Goal: Transaction & Acquisition: Purchase product/service

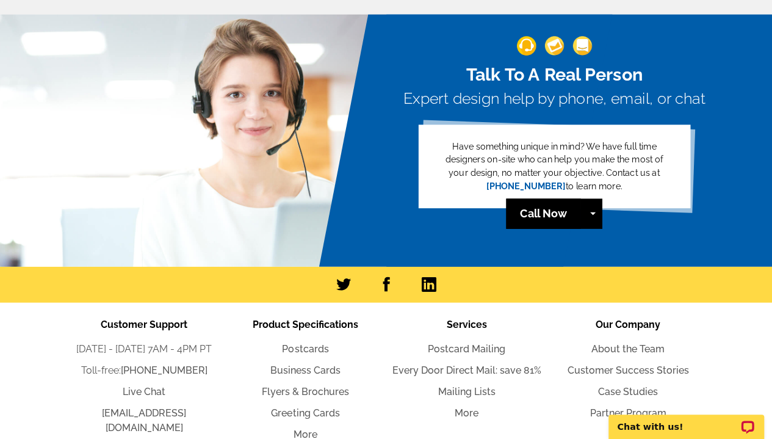
scroll to position [1660, 0]
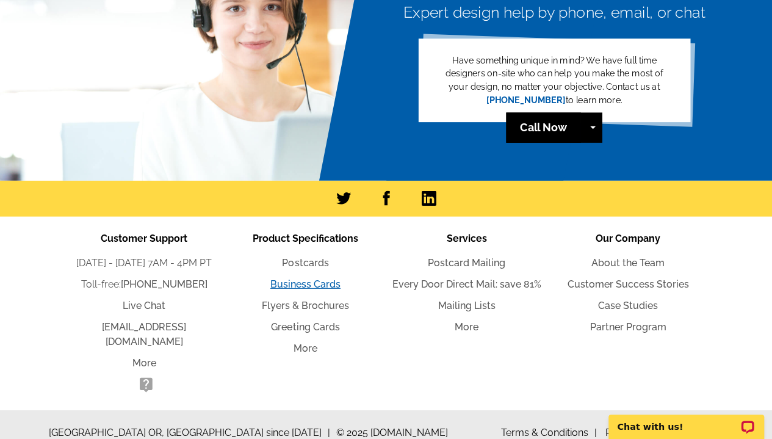
click at [288, 281] on link "Business Cards" at bounding box center [305, 284] width 70 height 12
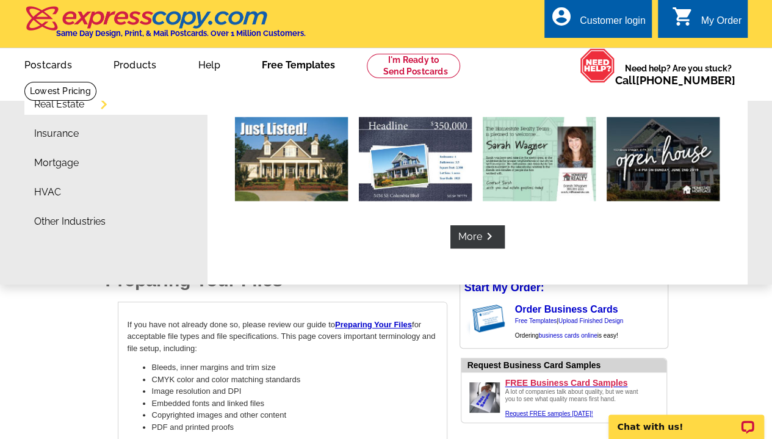
click at [281, 76] on link "Free Templates" at bounding box center [298, 63] width 112 height 29
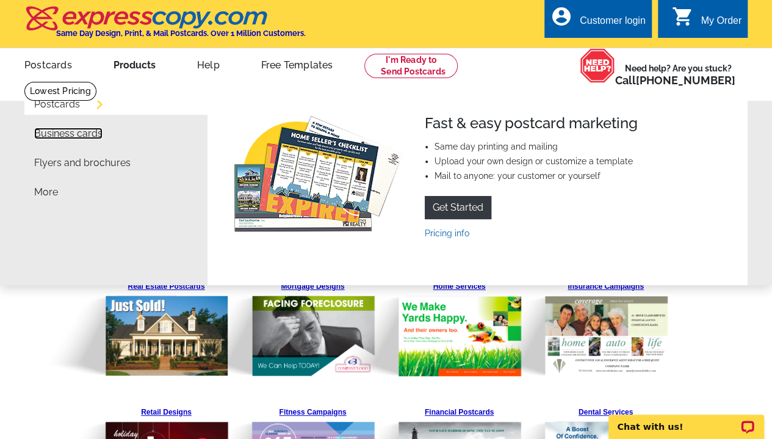
click at [65, 139] on link "Business cards" at bounding box center [68, 134] width 68 height 10
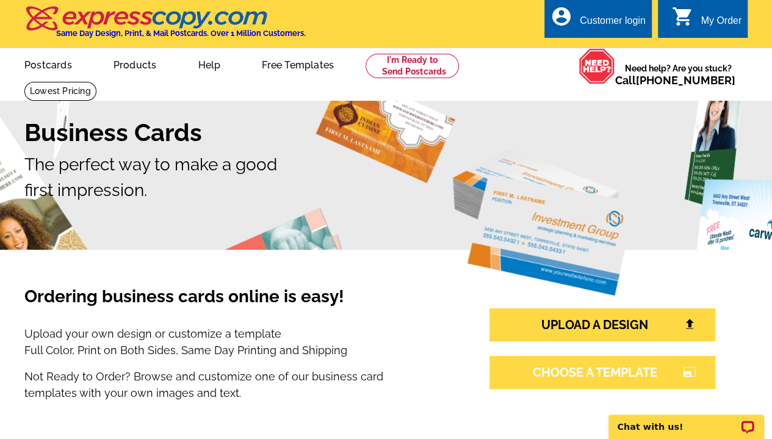
click at [540, 372] on link "CHOOSE A TEMPLATE photo_size_select_large" at bounding box center [602, 372] width 226 height 33
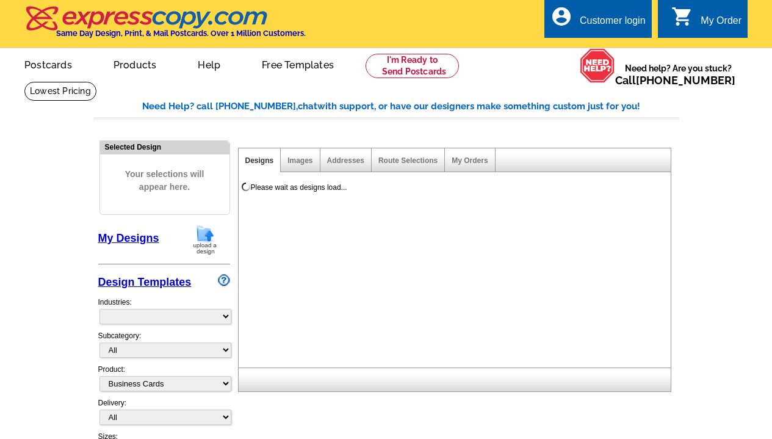
select select "3"
select select "5"
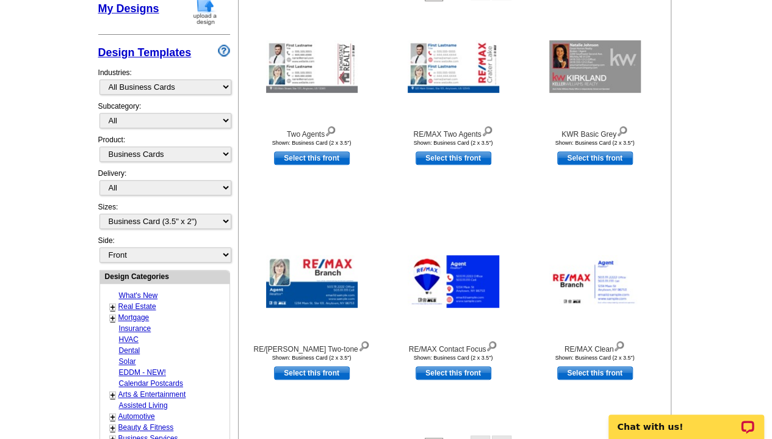
scroll to position [247, 0]
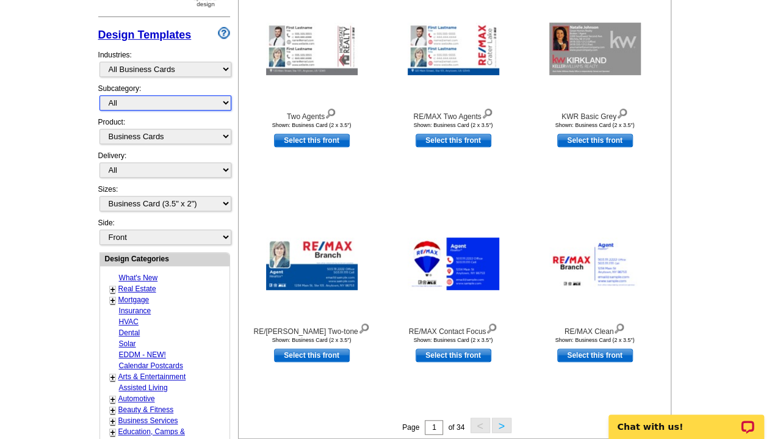
click at [171, 100] on select "All" at bounding box center [165, 102] width 132 height 15
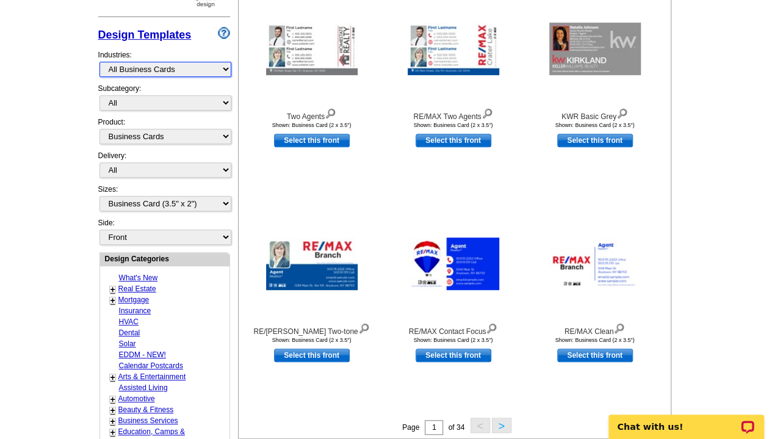
click at [165, 70] on select "What's New Real Estate Mortgage Insurance HVAC Dental Solar EDDM - NEW! Calenda…" at bounding box center [165, 69] width 132 height 15
select select "785"
click at [99, 62] on select "What's New Real Estate Mortgage Insurance HVAC Dental Solar EDDM - NEW! Calenda…" at bounding box center [165, 69] width 132 height 15
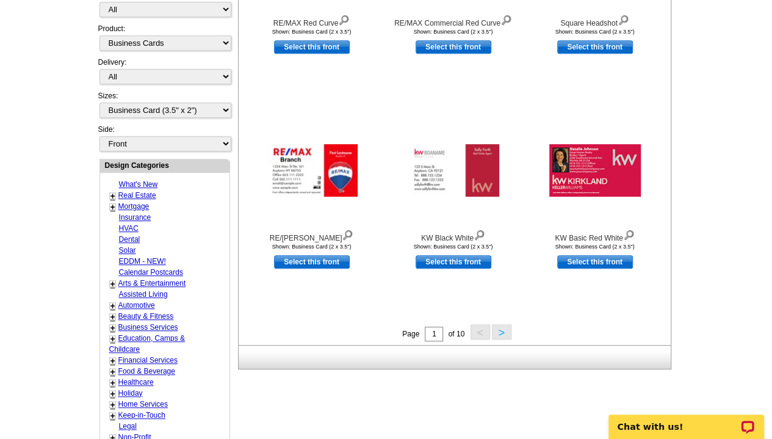
scroll to position [344, 0]
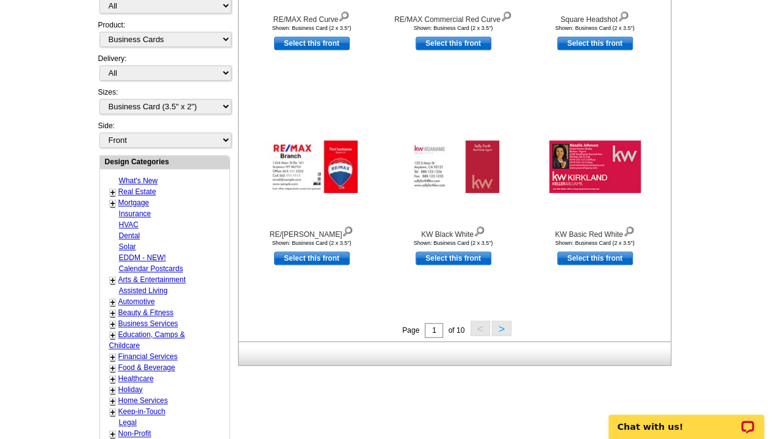
click at [505, 325] on button ">" at bounding box center [502, 327] width 20 height 15
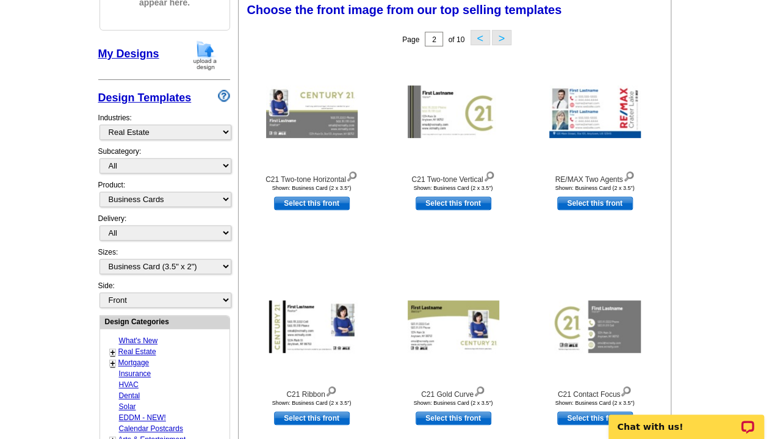
scroll to position [180, 0]
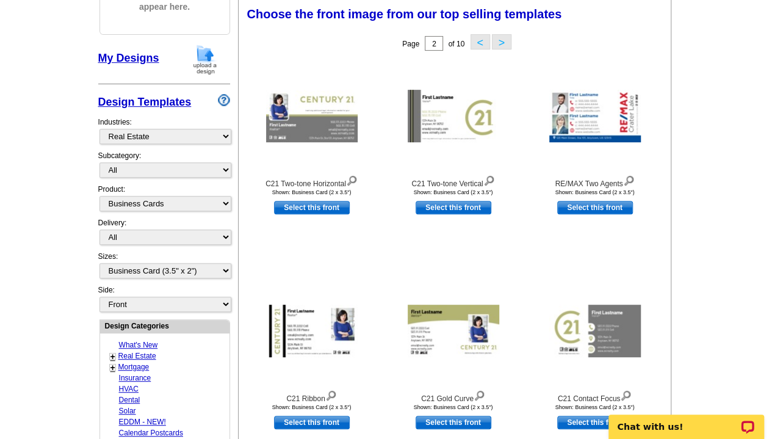
click at [501, 42] on button ">" at bounding box center [502, 41] width 20 height 15
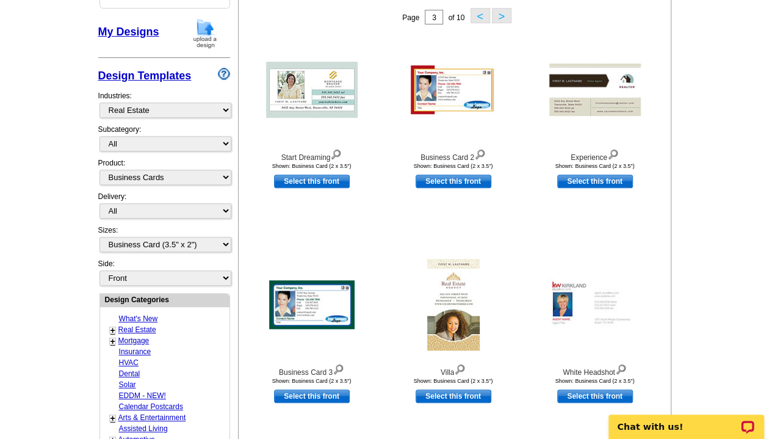
scroll to position [205, 0]
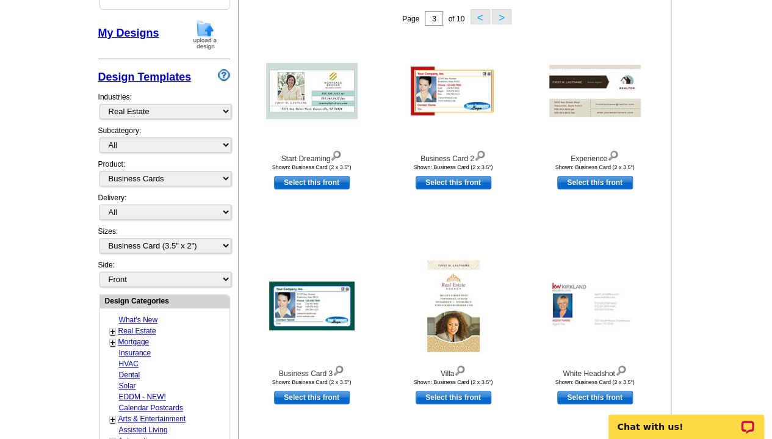
click at [503, 15] on button ">" at bounding box center [502, 16] width 20 height 15
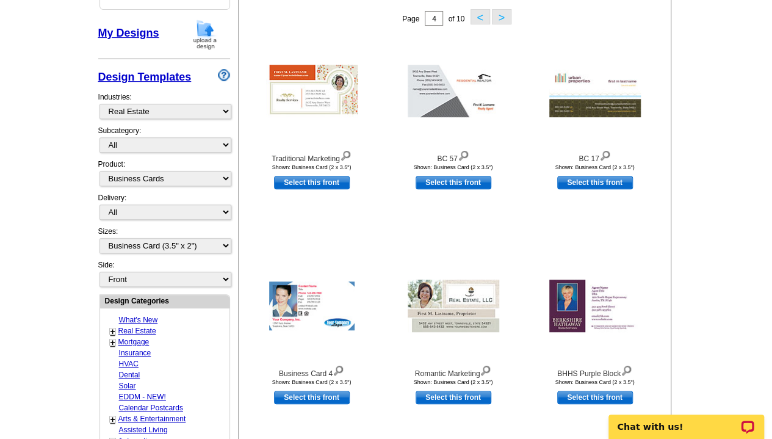
click at [503, 15] on button ">" at bounding box center [502, 16] width 20 height 15
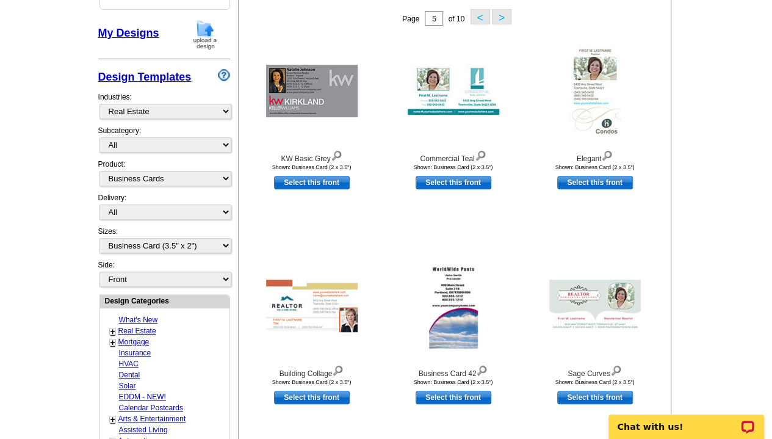
click at [503, 15] on button ">" at bounding box center [502, 16] width 20 height 15
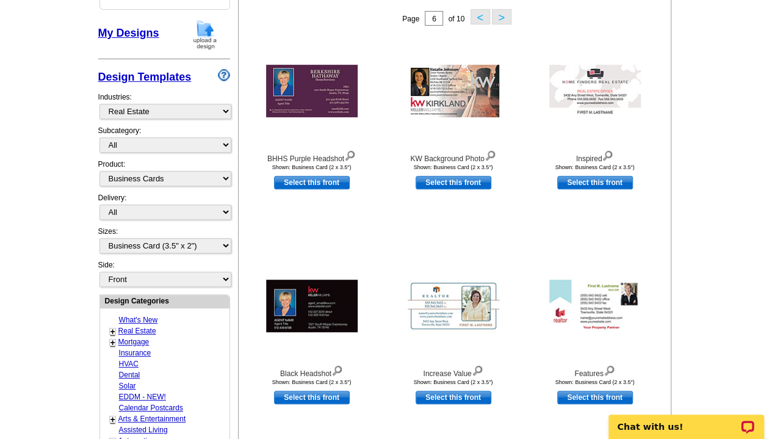
click at [503, 15] on button ">" at bounding box center [502, 16] width 20 height 15
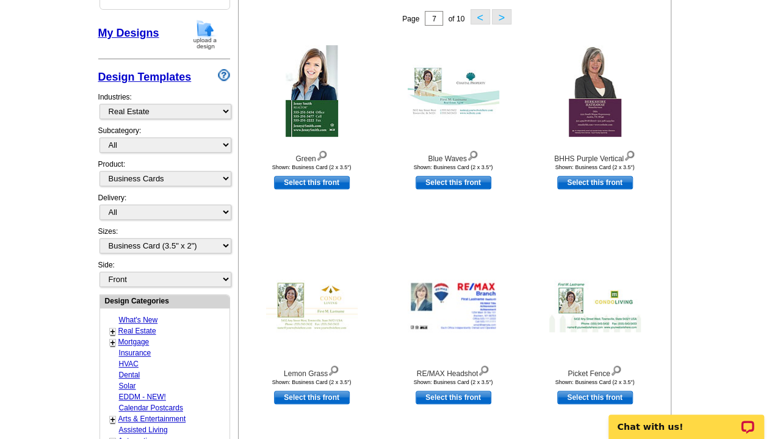
click at [503, 15] on button ">" at bounding box center [502, 16] width 20 height 15
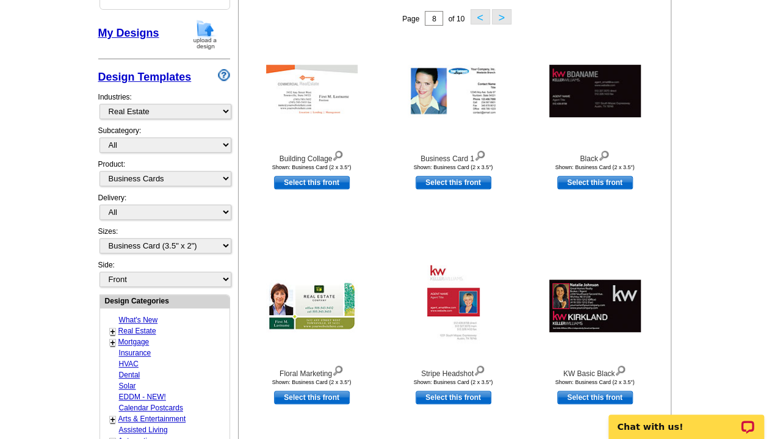
click at [497, 21] on button ">" at bounding box center [502, 16] width 20 height 15
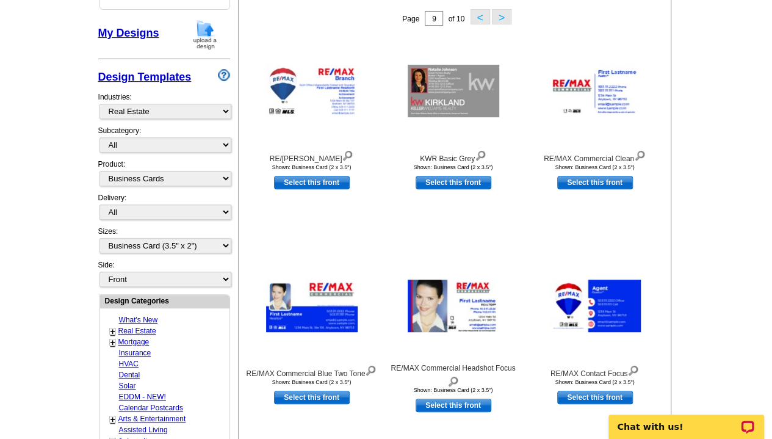
click at [497, 21] on button ">" at bounding box center [502, 16] width 20 height 15
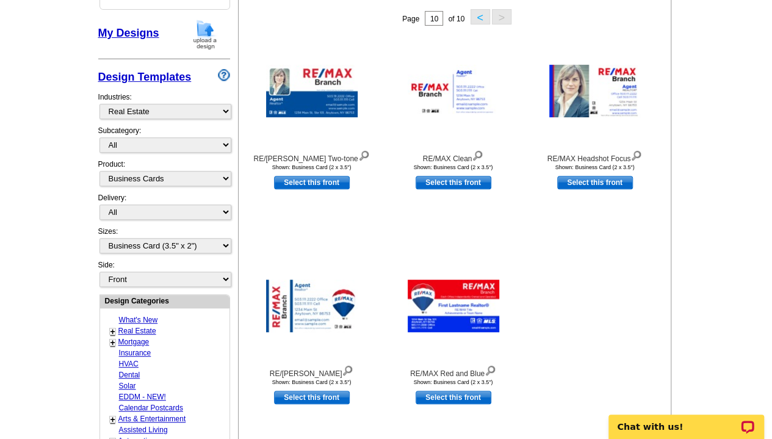
click at [481, 16] on button "<" at bounding box center [480, 16] width 20 height 15
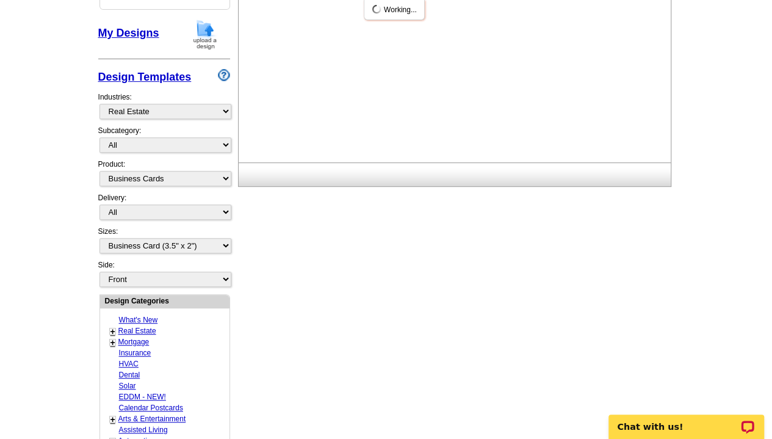
click at [481, 16] on div "Please wait as designs load..." at bounding box center [457, 68] width 437 height 188
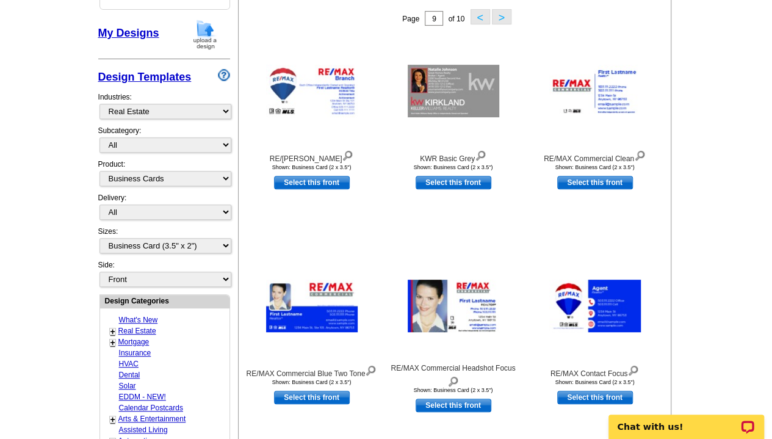
click at [481, 16] on button "<" at bounding box center [480, 16] width 20 height 15
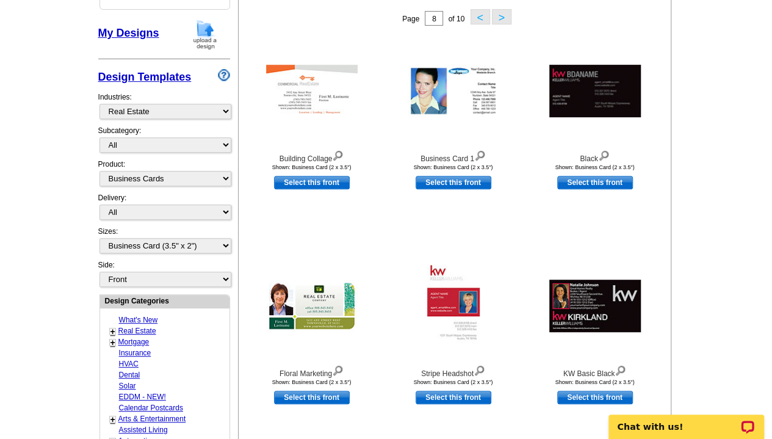
click at [481, 16] on button "<" at bounding box center [480, 16] width 20 height 15
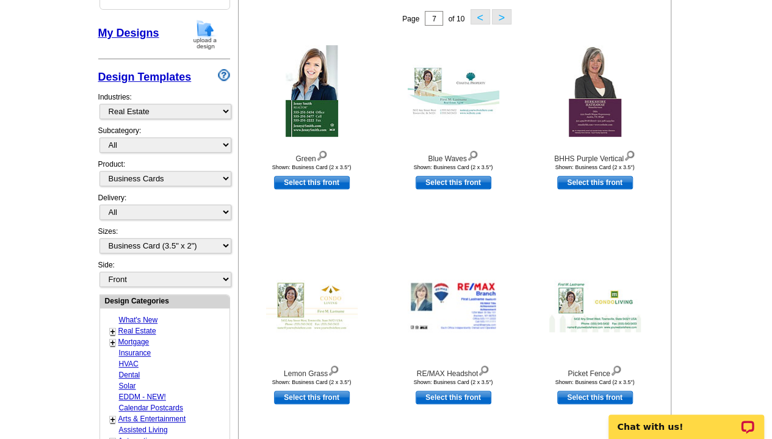
click at [481, 16] on button "<" at bounding box center [480, 16] width 20 height 15
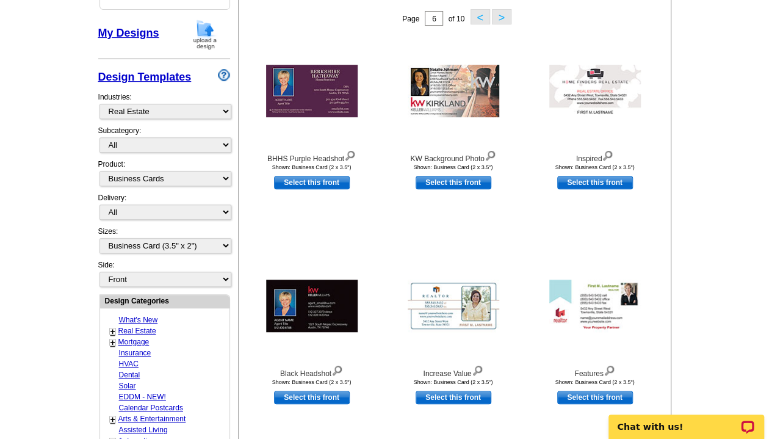
click at [481, 16] on button "<" at bounding box center [480, 16] width 20 height 15
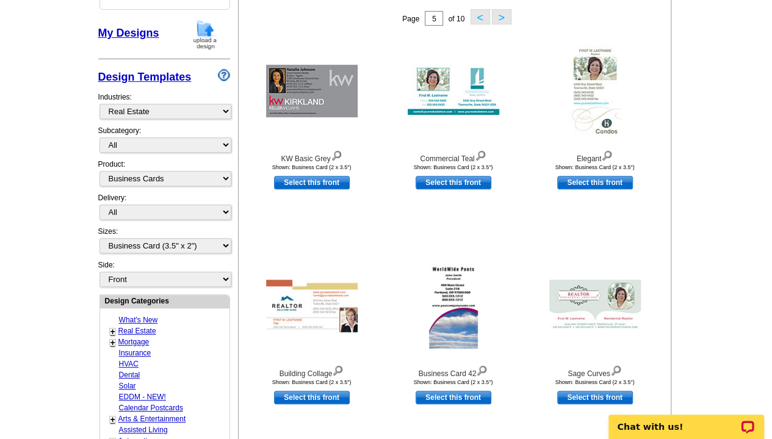
click at [481, 16] on button "<" at bounding box center [480, 16] width 20 height 15
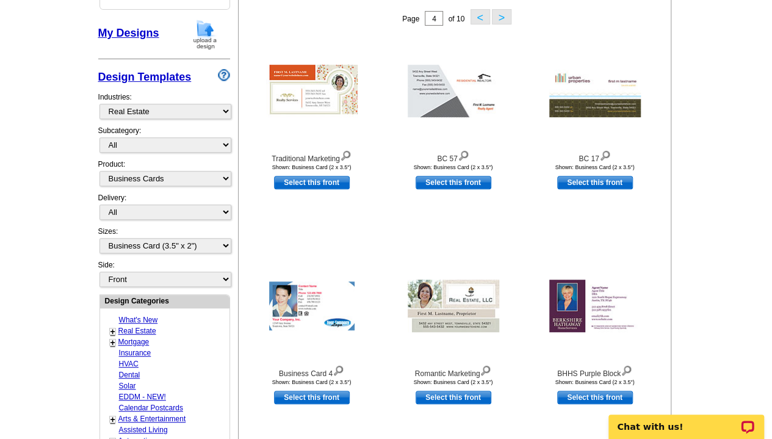
click at [481, 16] on button "<" at bounding box center [480, 16] width 20 height 15
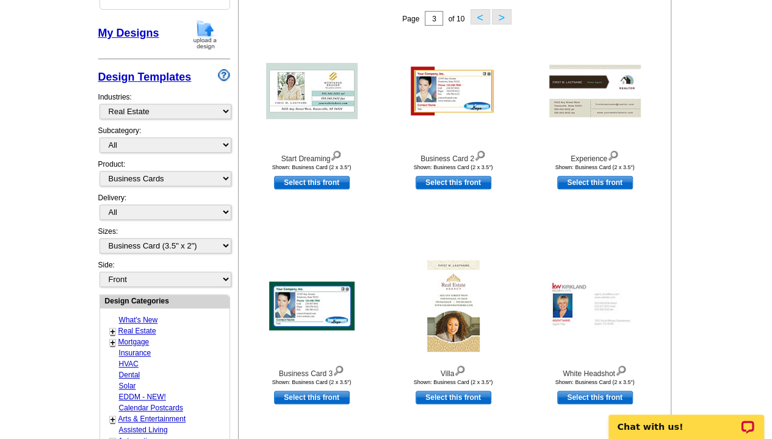
click at [471, 18] on button "<" at bounding box center [480, 16] width 20 height 15
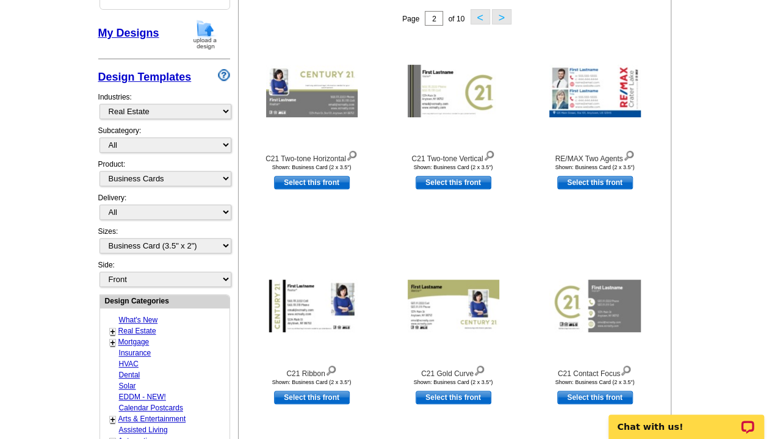
click at [476, 18] on button "<" at bounding box center [480, 16] width 20 height 15
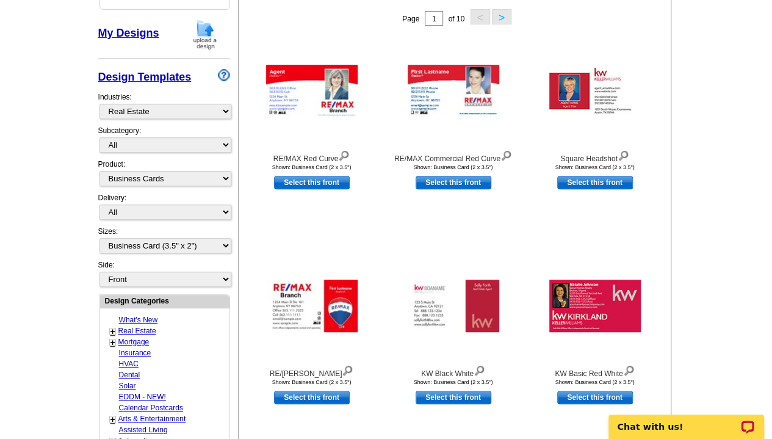
click at [499, 21] on button ">" at bounding box center [502, 16] width 20 height 15
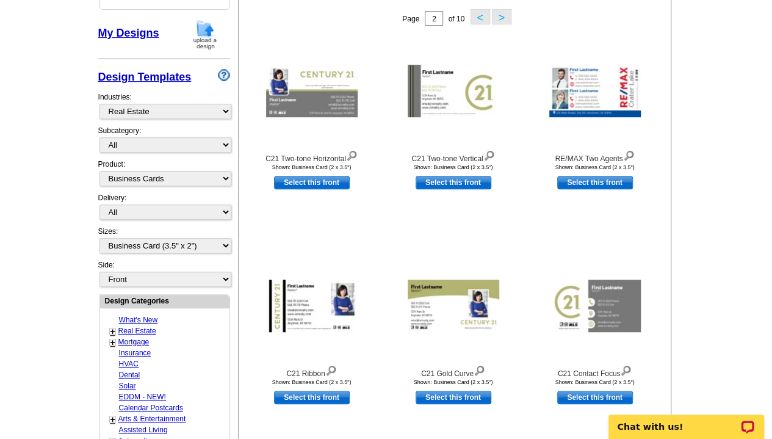
click at [484, 20] on button "<" at bounding box center [480, 16] width 20 height 15
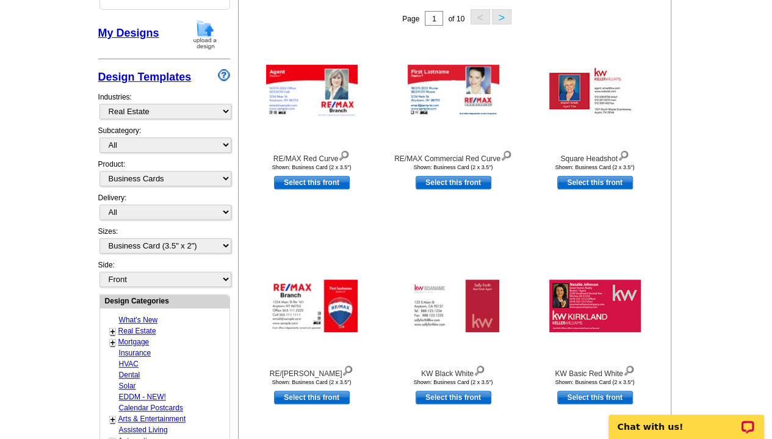
click at [499, 15] on button ">" at bounding box center [502, 16] width 20 height 15
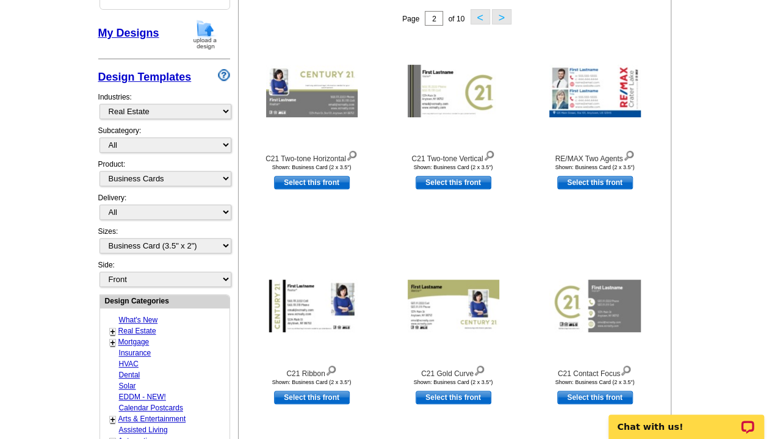
click at [502, 18] on button ">" at bounding box center [502, 16] width 20 height 15
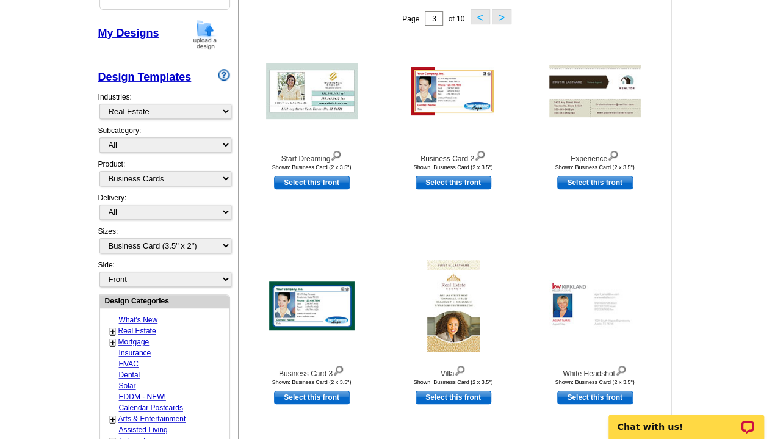
click at [502, 18] on button ">" at bounding box center [502, 16] width 20 height 15
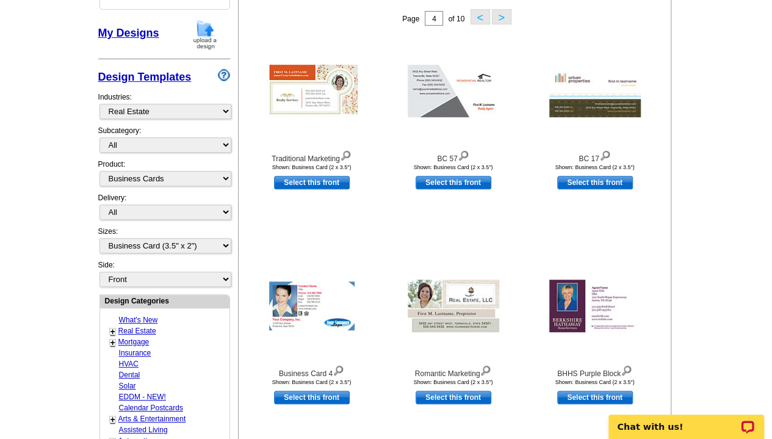
click at [508, 15] on button ">" at bounding box center [502, 16] width 20 height 15
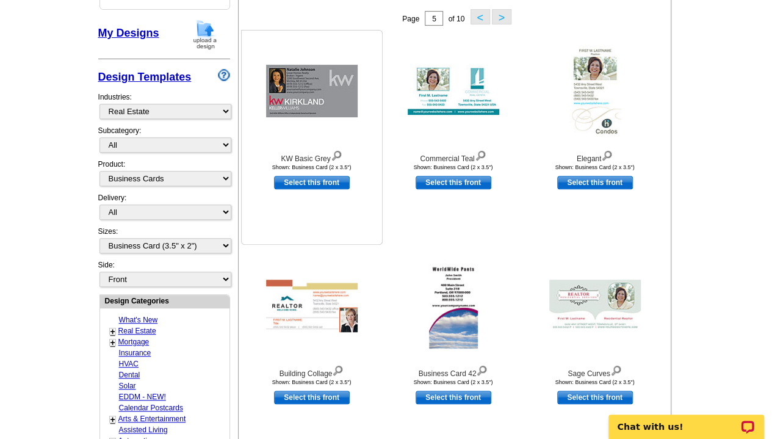
click at [322, 101] on img at bounding box center [312, 91] width 92 height 52
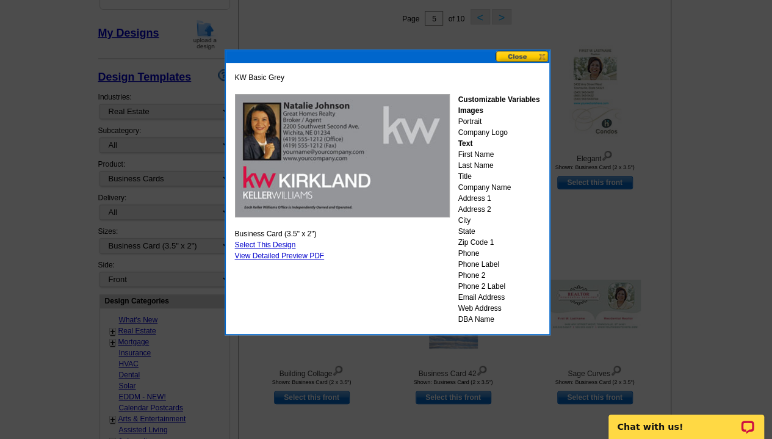
click at [279, 242] on link "Select This Design" at bounding box center [265, 244] width 61 height 9
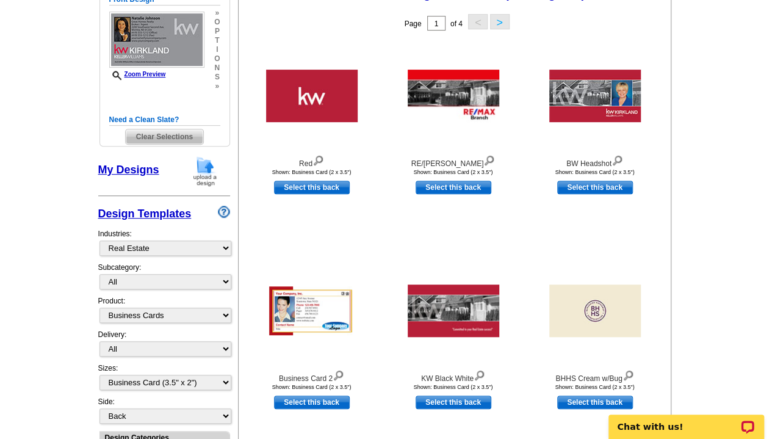
scroll to position [203, 0]
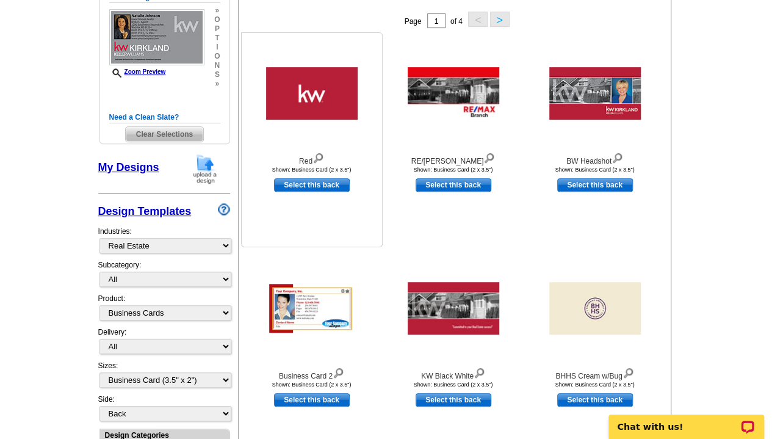
click at [302, 189] on link "Select this back" at bounding box center [312, 184] width 76 height 13
select select "front"
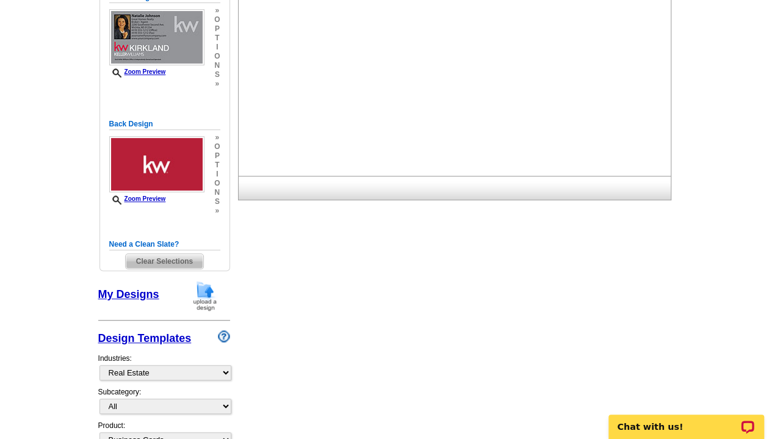
scroll to position [0, 0]
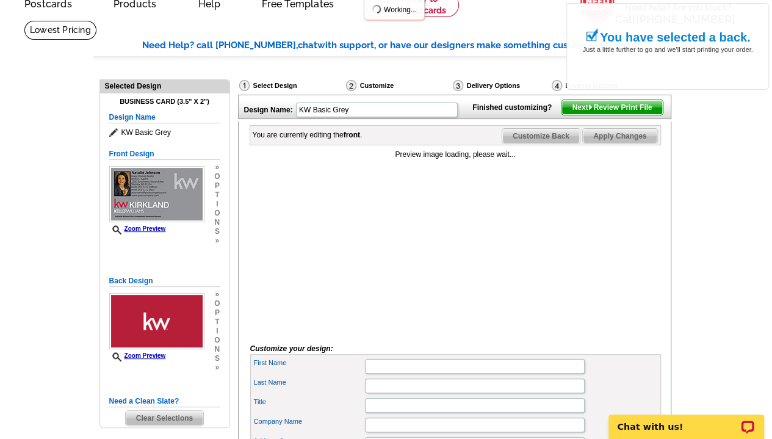
scroll to position [115, 0]
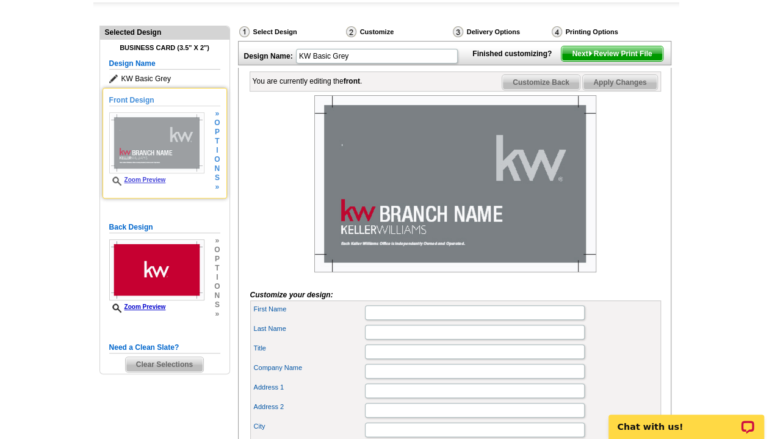
click at [216, 150] on span "i" at bounding box center [216, 150] width 5 height 9
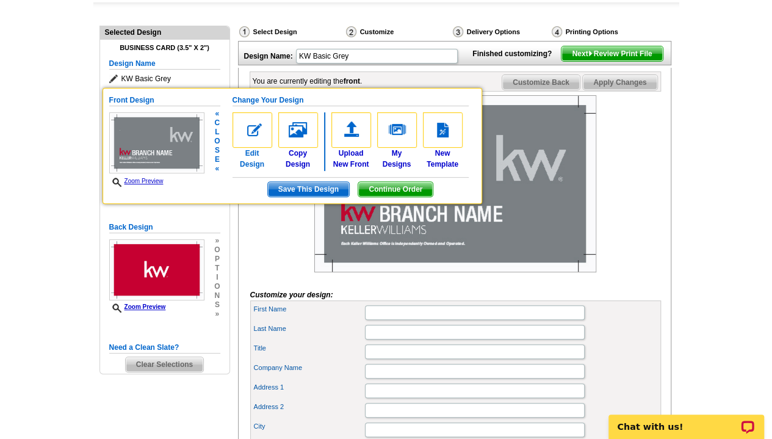
click at [256, 128] on img at bounding box center [252, 129] width 40 height 35
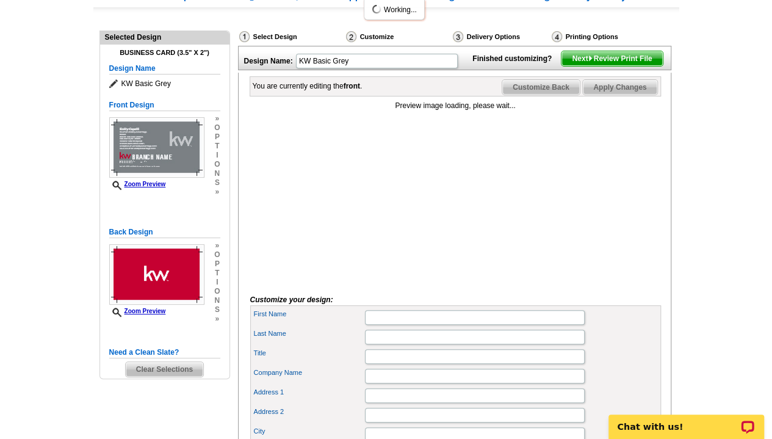
scroll to position [267, 0]
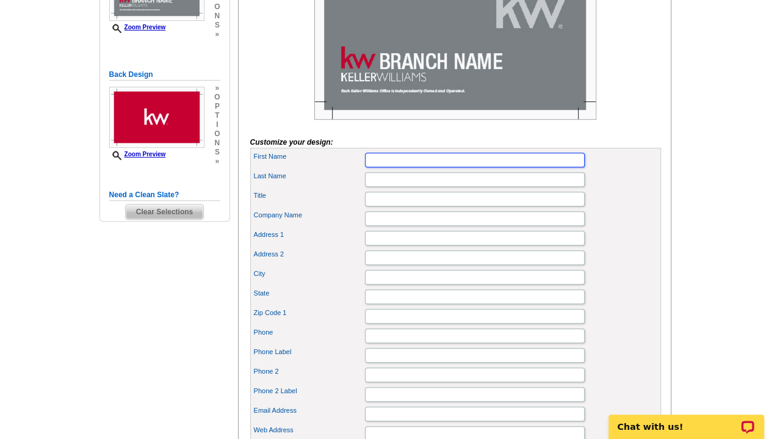
click at [482, 167] on input "First Name" at bounding box center [475, 160] width 220 height 15
type input "Emily"
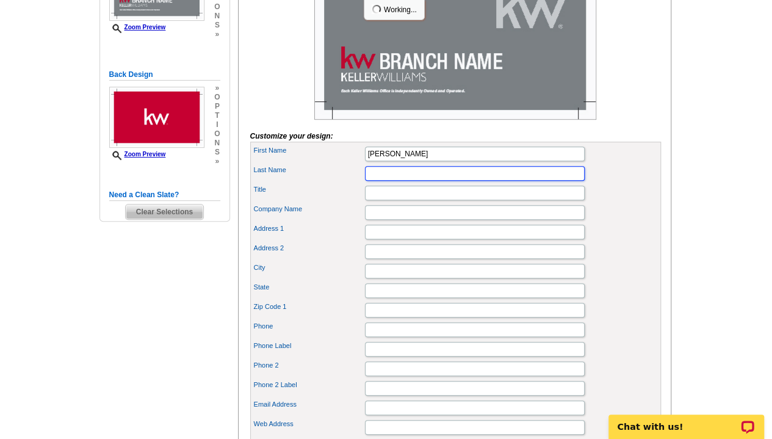
scroll to position [0, 0]
type input "Capelli"
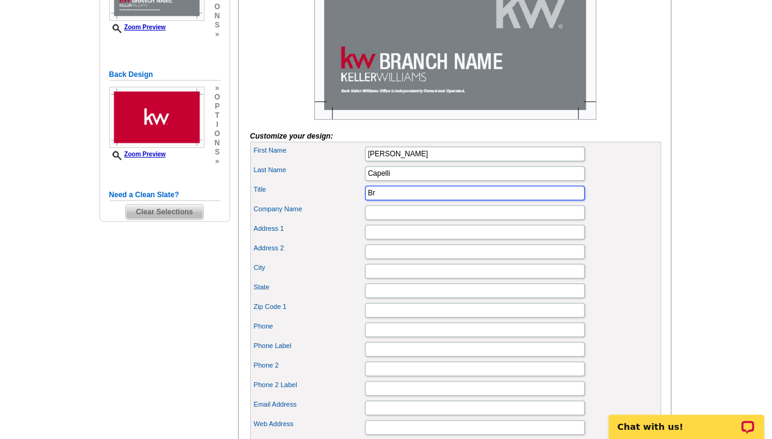
type input "B"
type input "Broker"
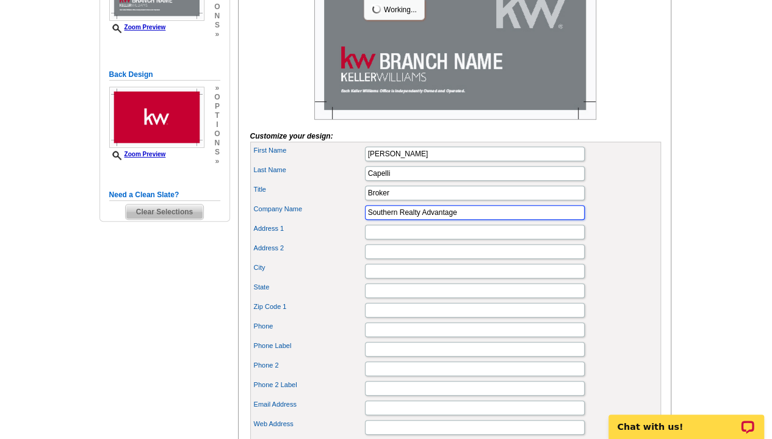
type input "Southern Realty Advantage"
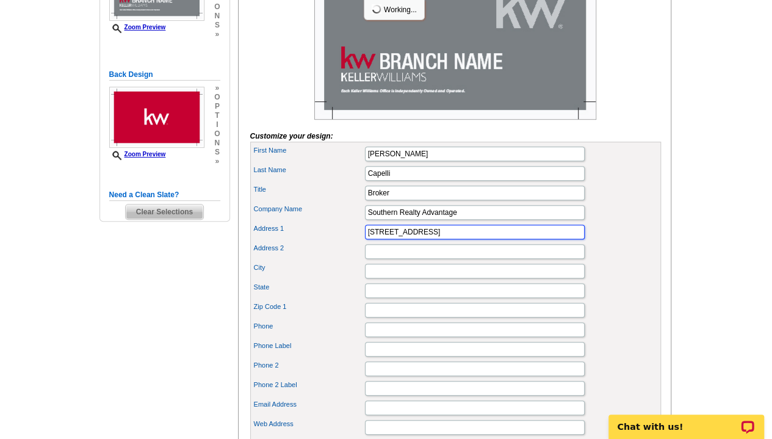
type input "8001 E. Oak Island Drive"
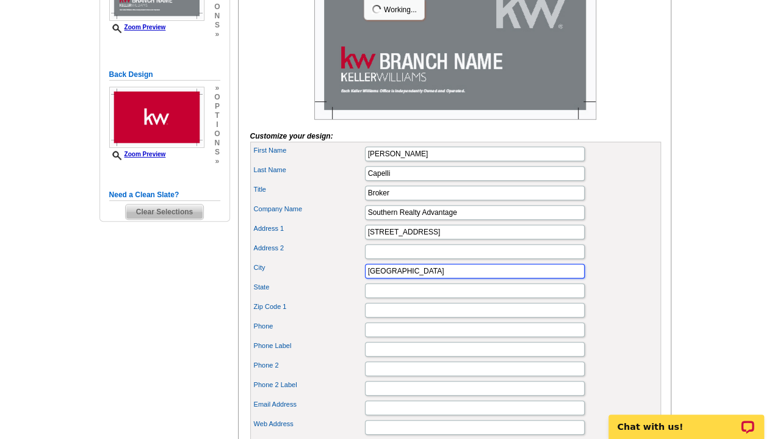
type input "Oak Island"
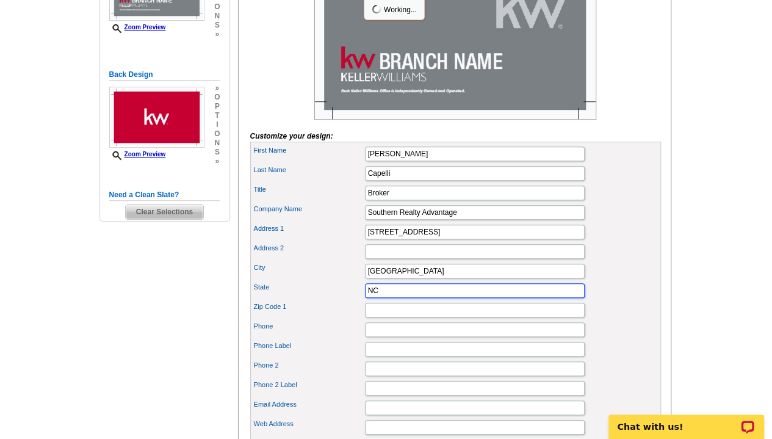
type input "NC"
type input "28465"
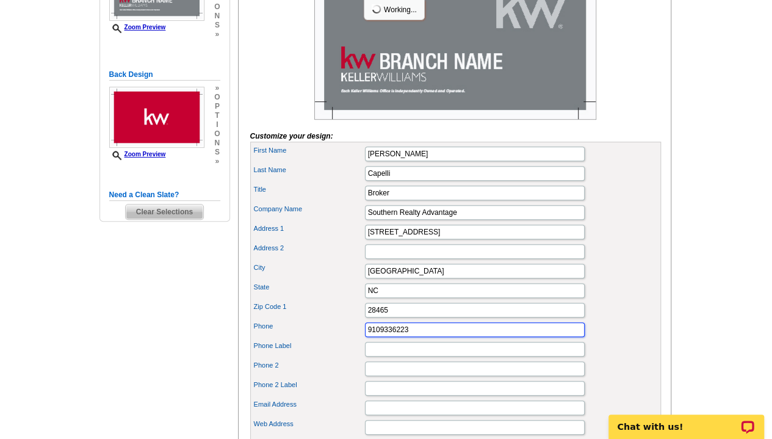
type input "9109336223"
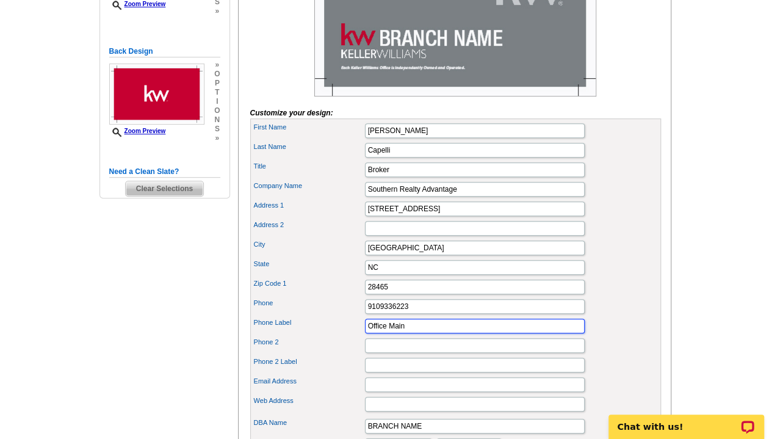
scroll to position [291, 0]
type input "Office Main"
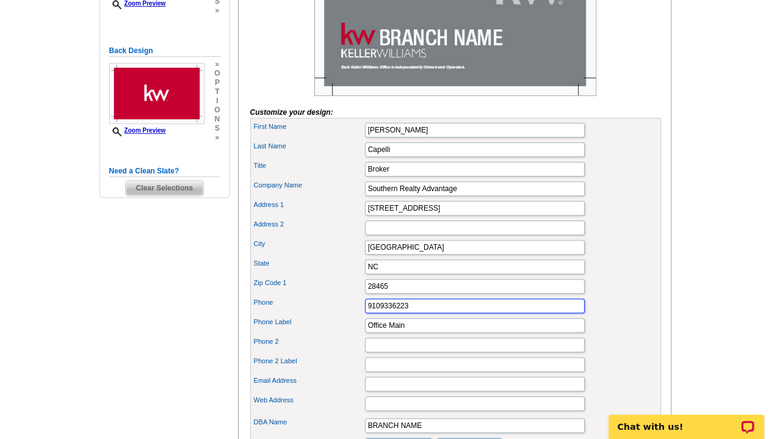
click at [378, 313] on input "9109336223" at bounding box center [475, 305] width 220 height 15
click at [392, 313] on input "910.9336223" at bounding box center [475, 305] width 220 height 15
type input "910.933.6223"
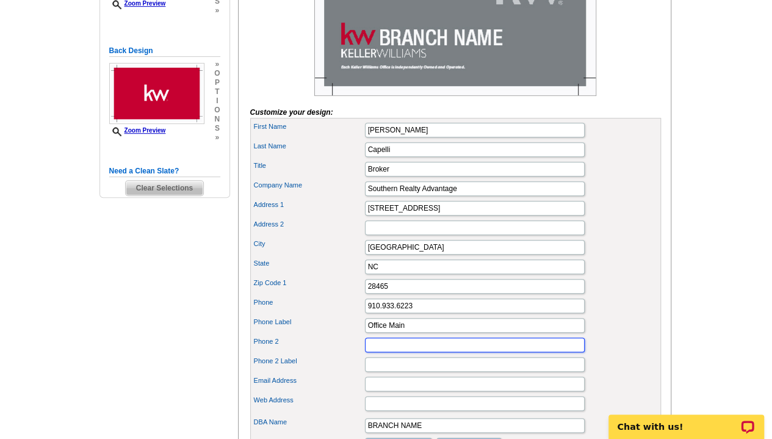
click at [403, 352] on input "Phone 2" at bounding box center [475, 344] width 220 height 15
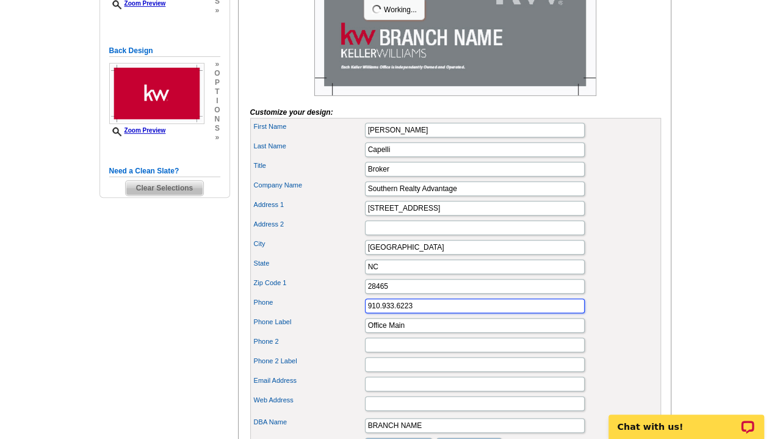
click at [419, 313] on input "910.933.6223" at bounding box center [475, 305] width 220 height 15
click at [366, 313] on input "910.933.6223" at bounding box center [475, 305] width 220 height 15
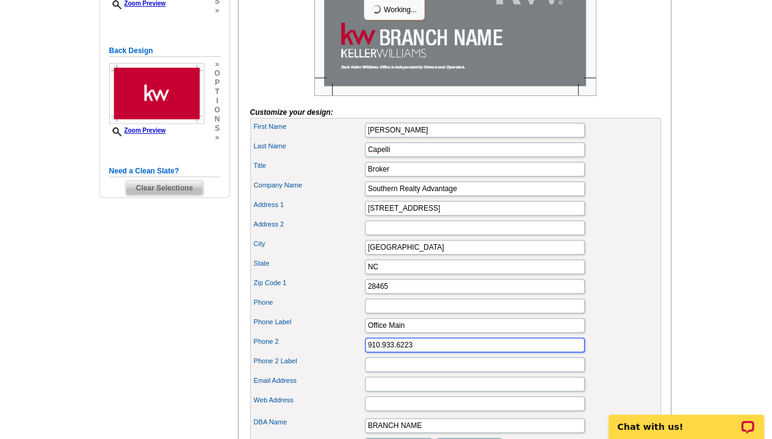
type input "910.933.6223"
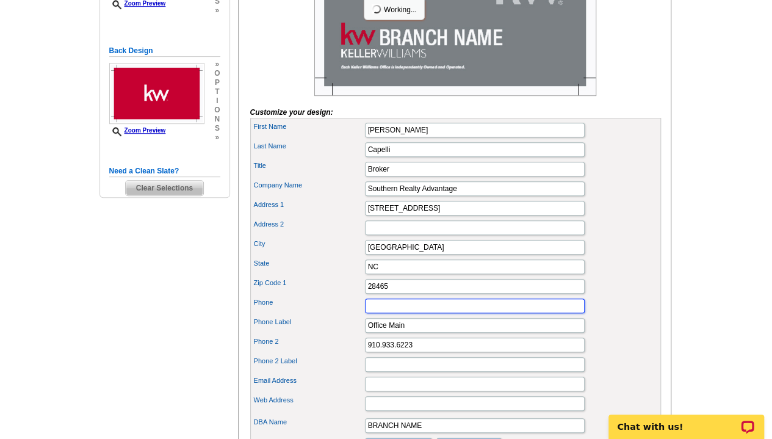
click at [378, 313] on input "Phone" at bounding box center [475, 305] width 220 height 15
type input "703.472.1282"
type input "M"
type input "Emily Cell"
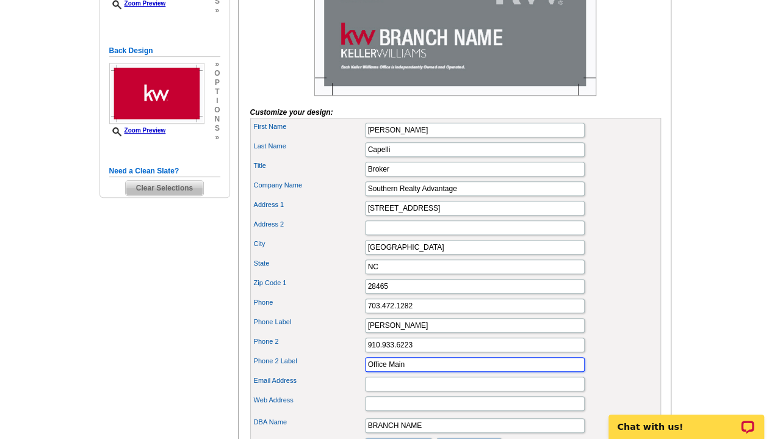
type input "Office Main"
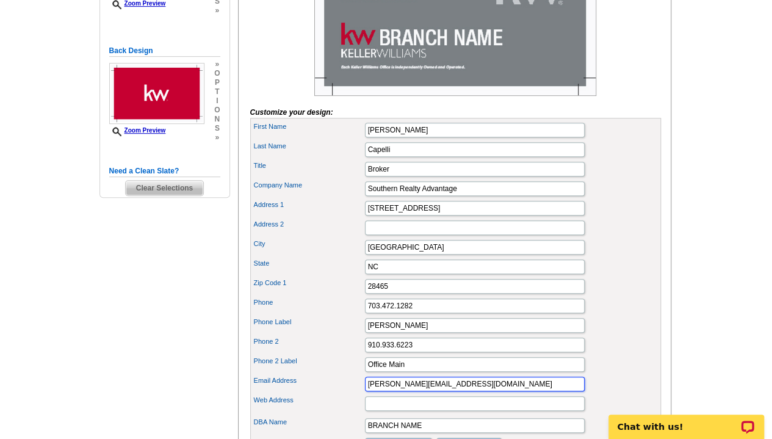
type input "emily@southernrealtyadvantage.com"
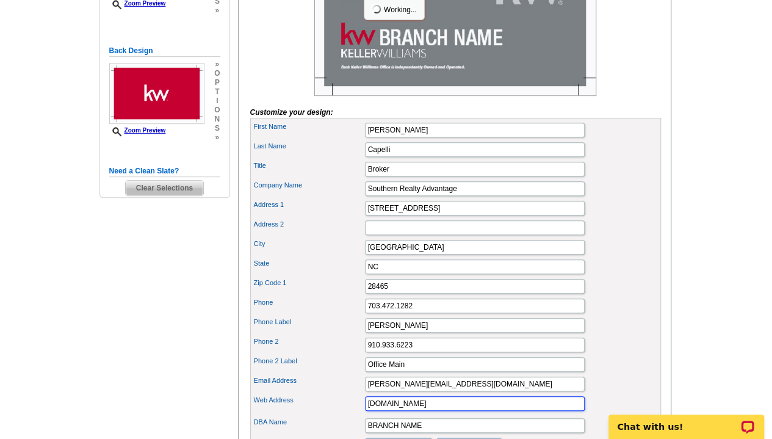
type input "www.southernrealtyadvantage.com"
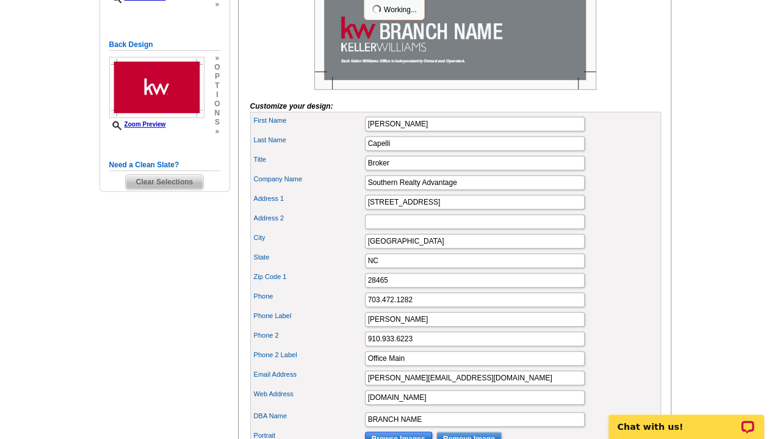
scroll to position [528, 0]
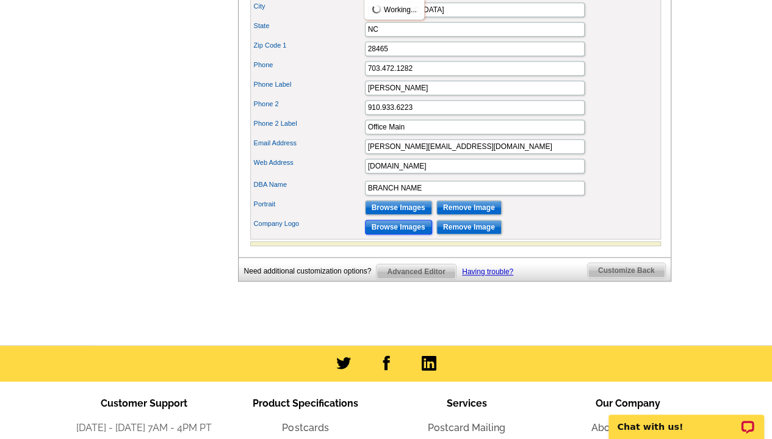
click at [400, 234] on input "Browse Images" at bounding box center [398, 227] width 67 height 15
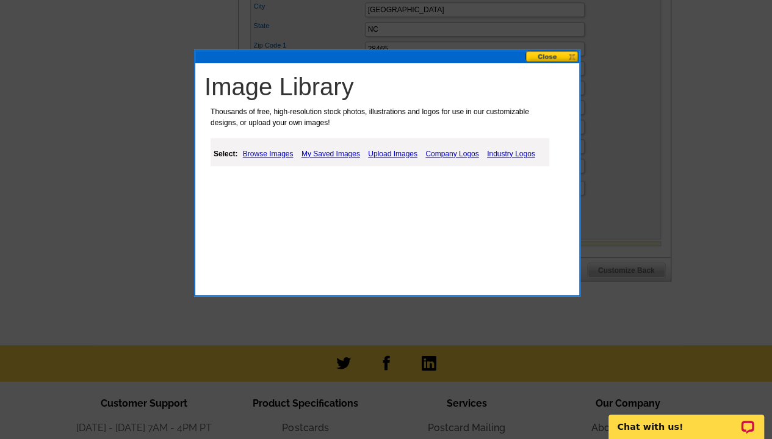
click at [540, 56] on button at bounding box center [552, 57] width 54 height 12
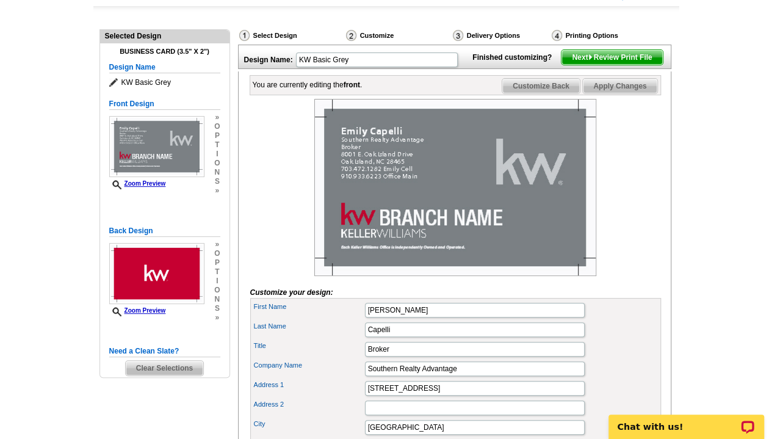
scroll to position [110, 0]
click at [509, 184] on img at bounding box center [455, 187] width 282 height 177
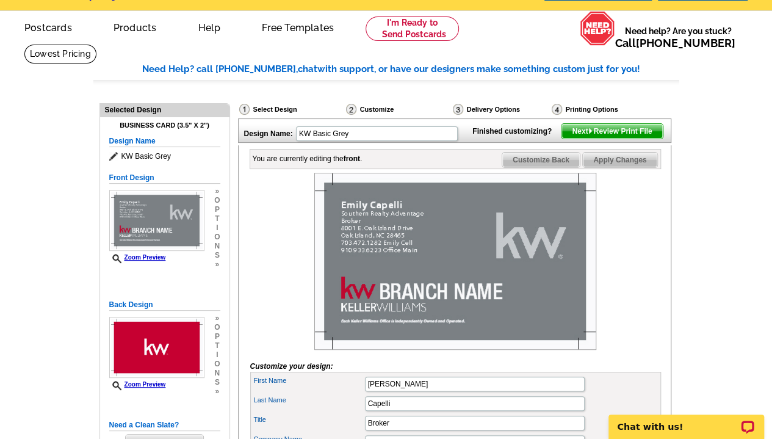
scroll to position [0, 0]
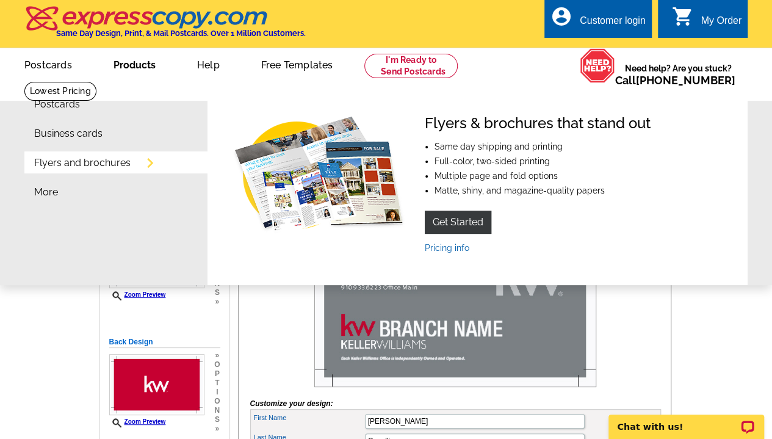
click at [45, 129] on link "Business cards" at bounding box center [68, 134] width 68 height 10
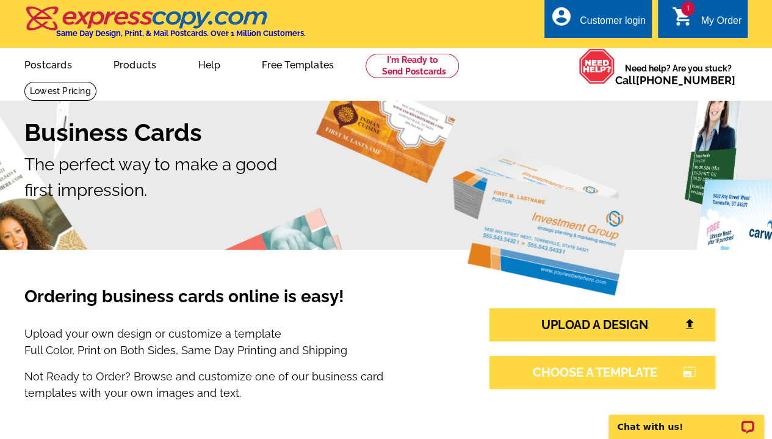
click at [556, 375] on link "CHOOSE A TEMPLATE photo_size_select_large" at bounding box center [602, 372] width 226 height 33
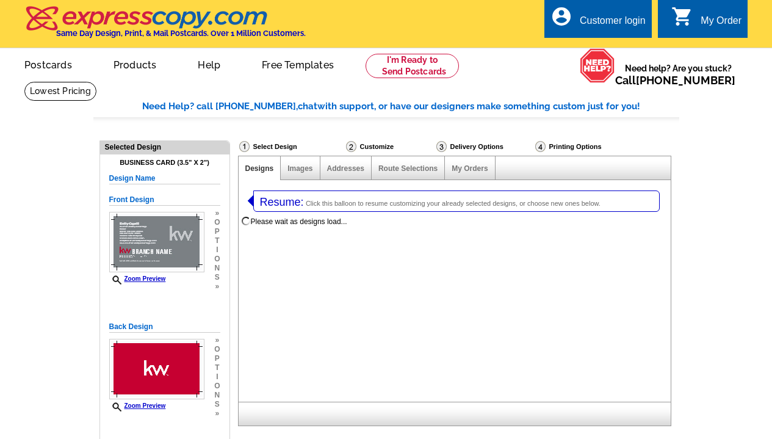
select select "3"
select select "5"
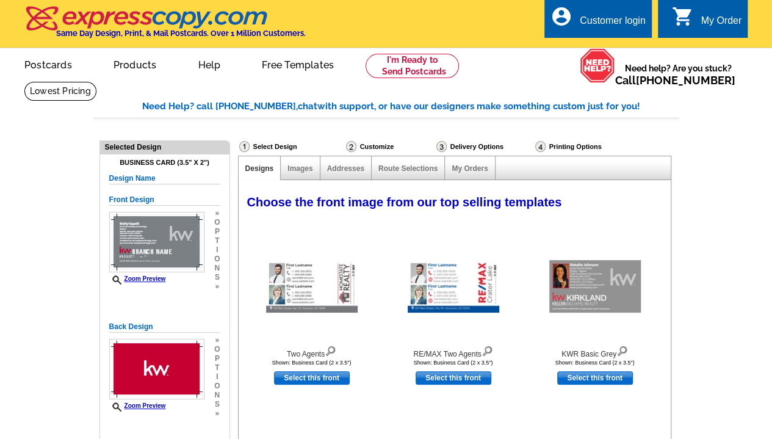
select select "973"
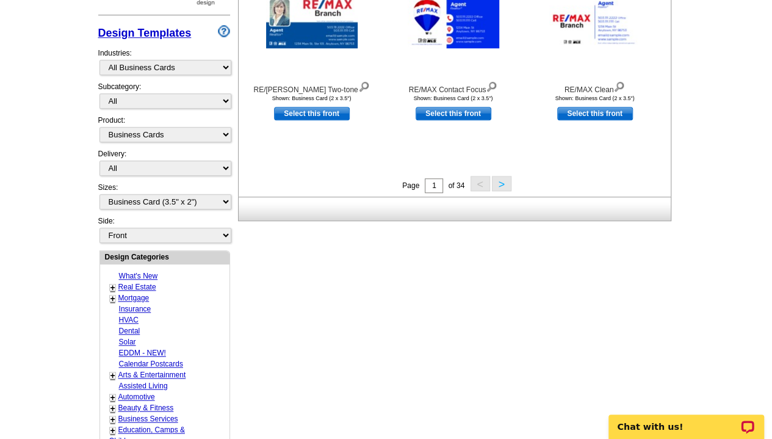
scroll to position [524, 0]
click at [503, 184] on button ">" at bounding box center [502, 182] width 20 height 15
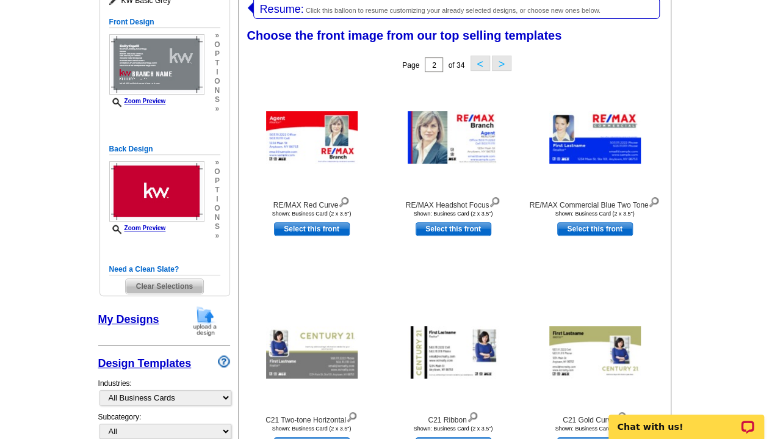
scroll to position [188, 0]
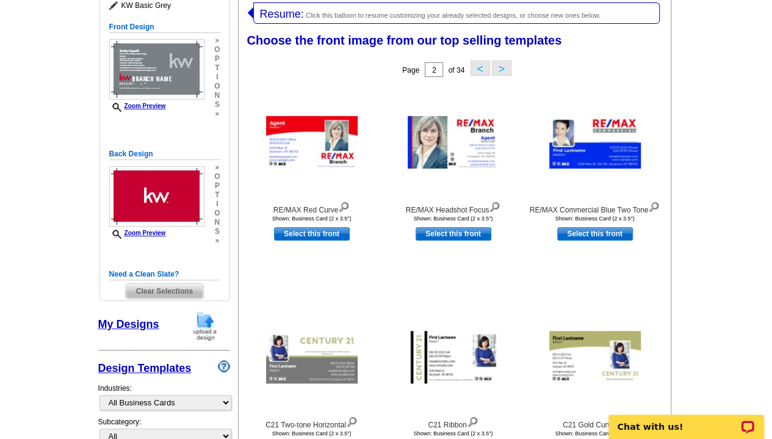
click at [501, 65] on button ">" at bounding box center [502, 67] width 20 height 15
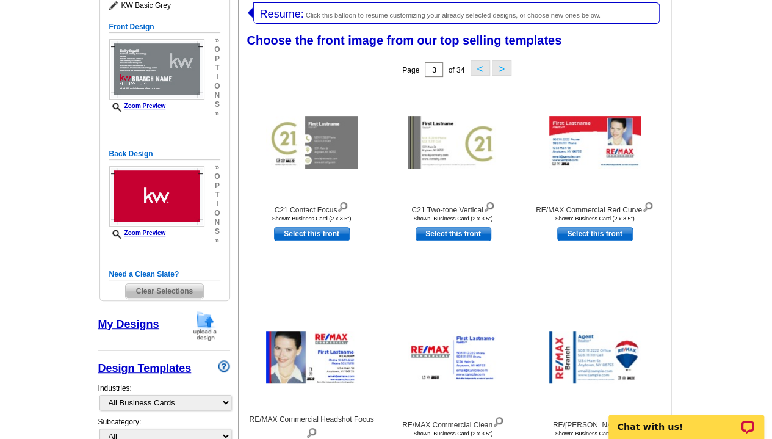
click at [501, 65] on button ">" at bounding box center [502, 67] width 20 height 15
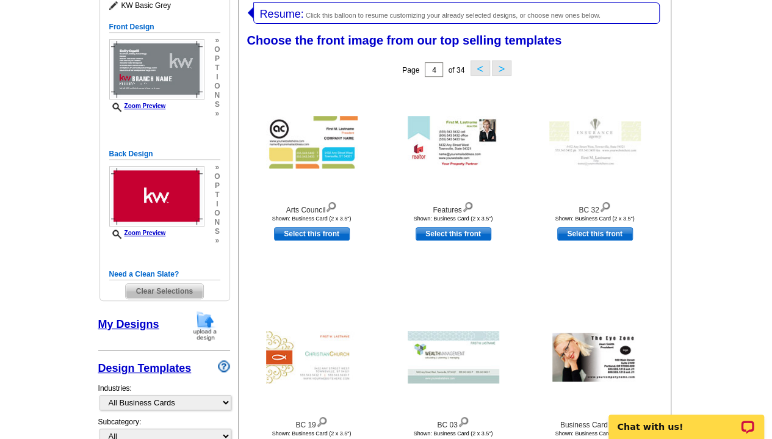
click at [501, 65] on button ">" at bounding box center [502, 67] width 20 height 15
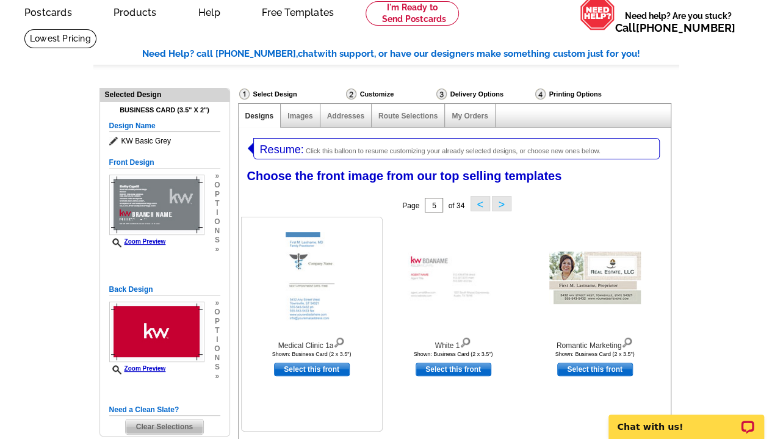
scroll to position [51, 0]
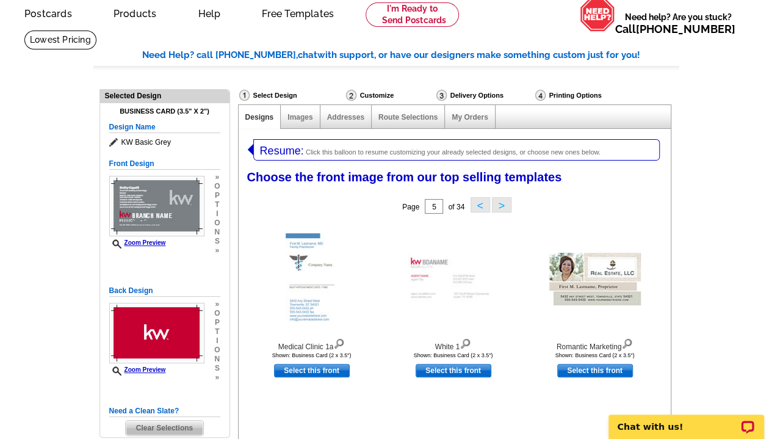
click at [272, 96] on div "Select Design" at bounding box center [291, 96] width 107 height 15
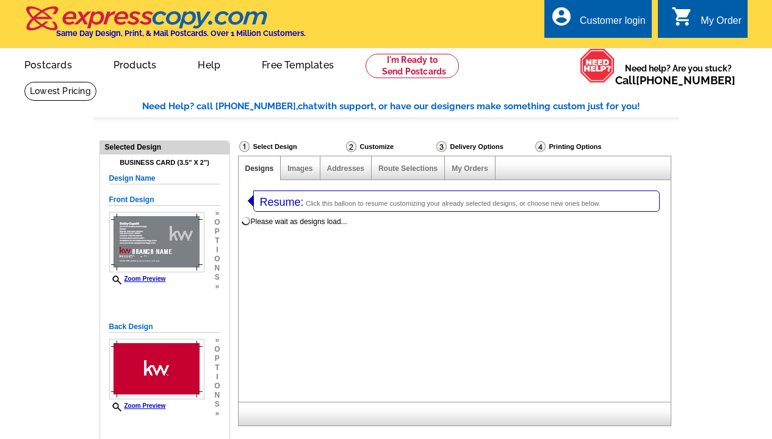
select select "3"
select select "5"
select select "785"
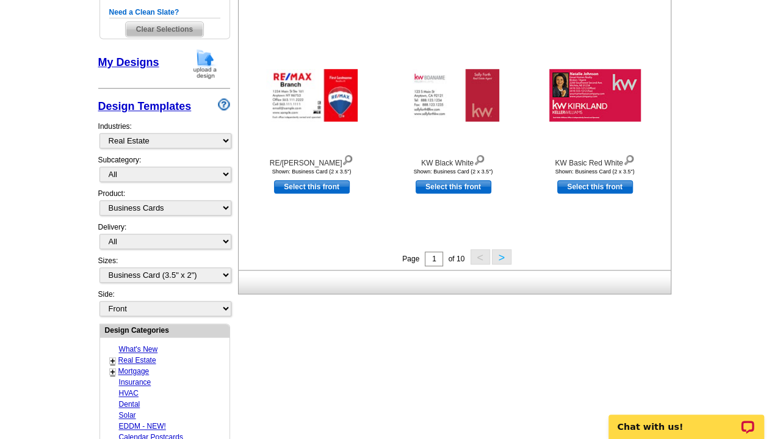
scroll to position [452, 0]
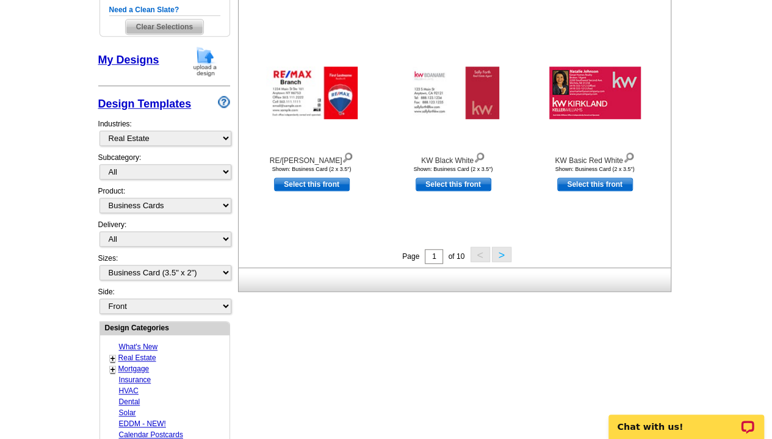
click at [140, 353] on link "Real Estate" at bounding box center [137, 357] width 38 height 9
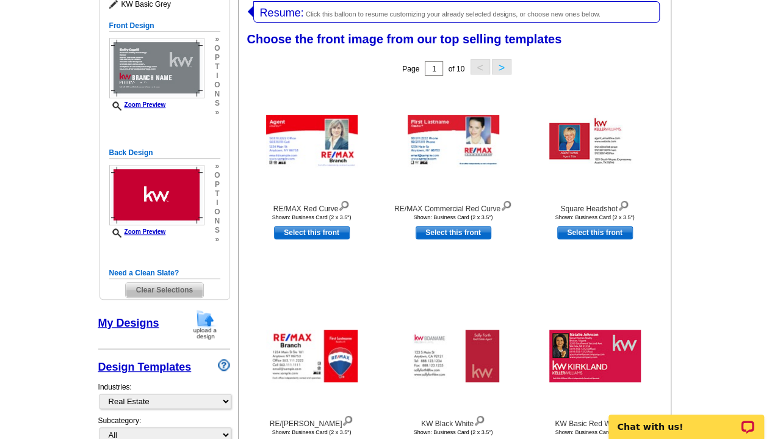
scroll to position [188, 0]
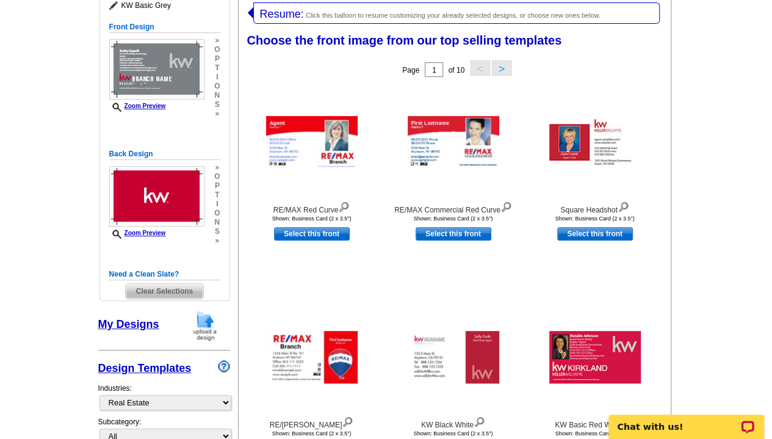
click at [506, 65] on button ">" at bounding box center [502, 67] width 20 height 15
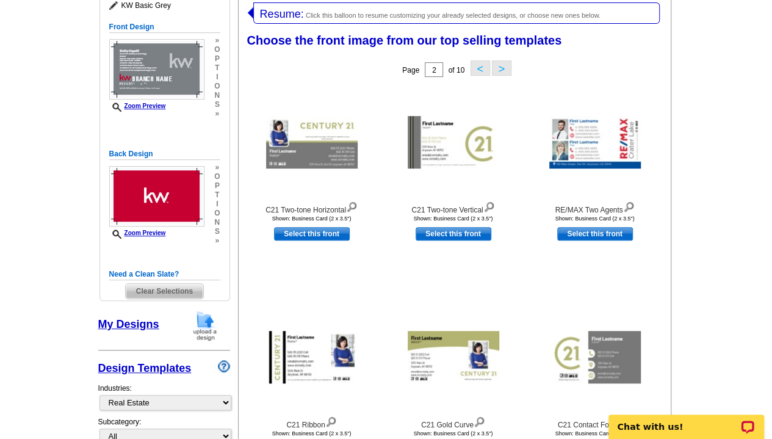
click at [506, 65] on button ">" at bounding box center [502, 67] width 20 height 15
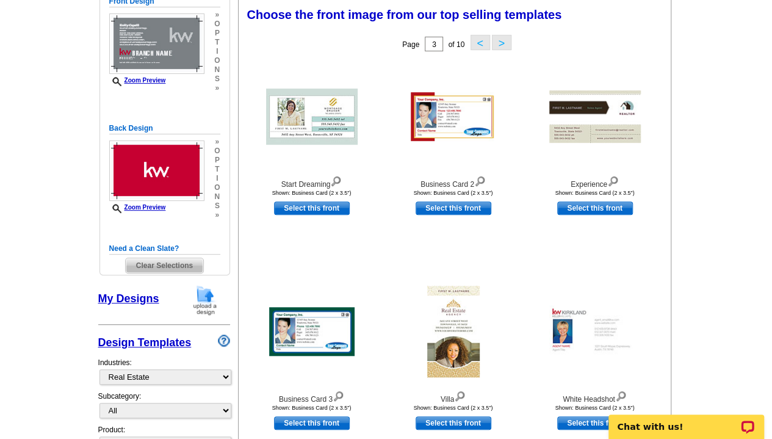
scroll to position [221, 0]
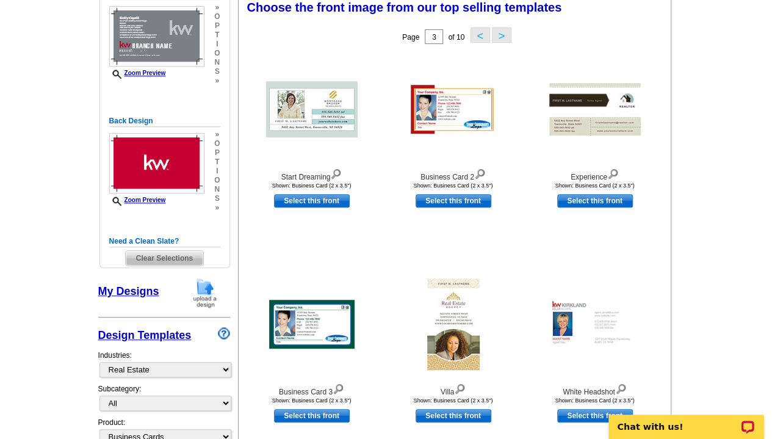
click at [501, 38] on button ">" at bounding box center [502, 34] width 20 height 15
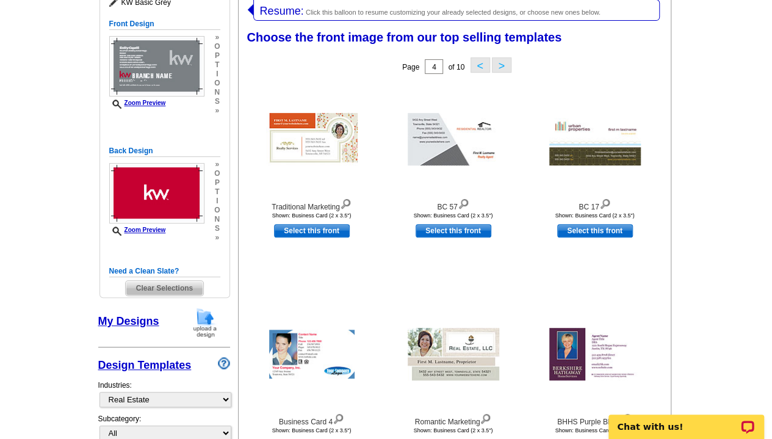
scroll to position [188, 0]
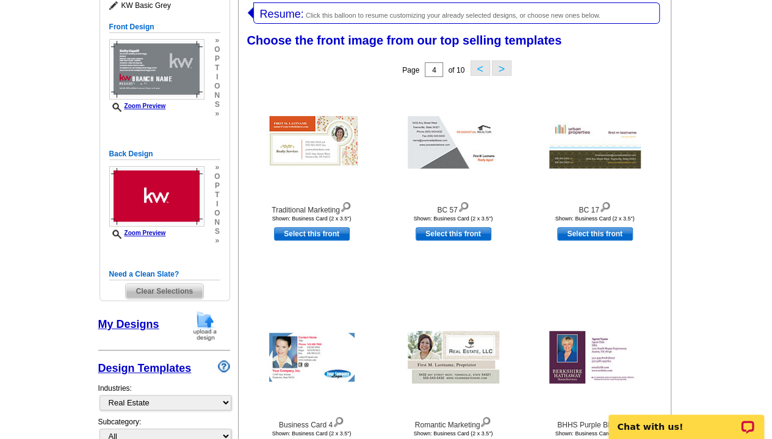
click at [502, 65] on button ">" at bounding box center [502, 67] width 20 height 15
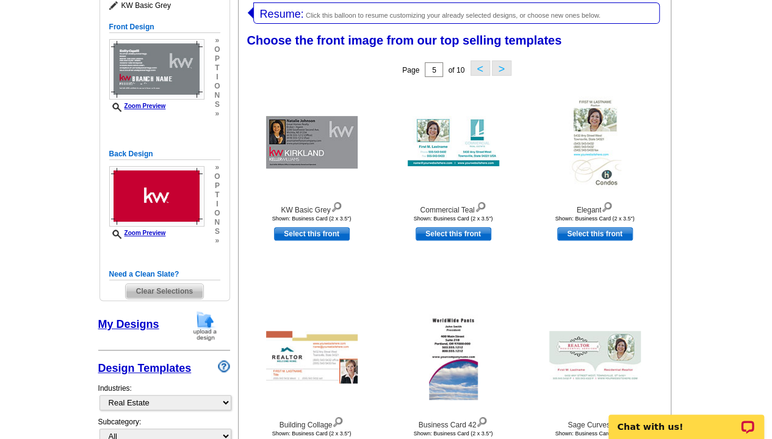
click at [502, 65] on button ">" at bounding box center [502, 67] width 20 height 15
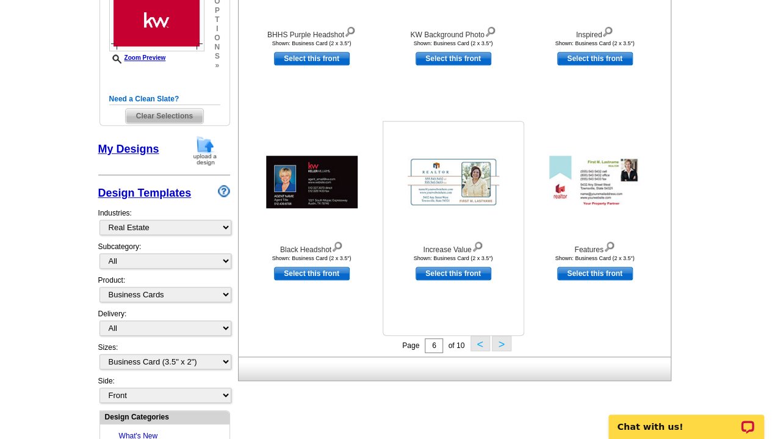
scroll to position [364, 0]
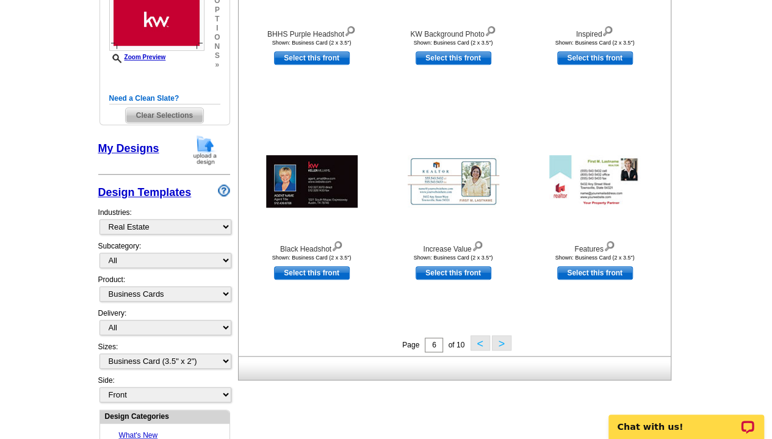
click at [503, 342] on button ">" at bounding box center [502, 342] width 20 height 15
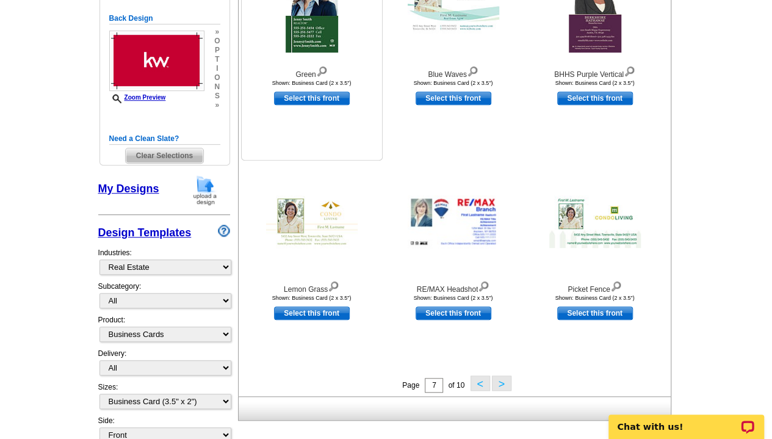
scroll to position [325, 0]
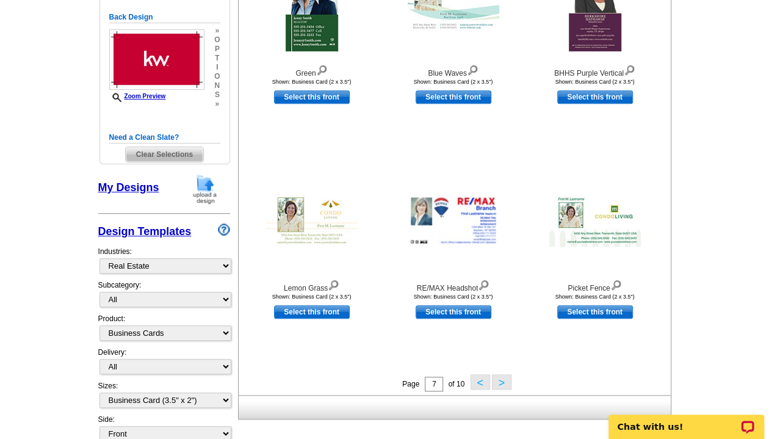
click at [507, 384] on button ">" at bounding box center [502, 381] width 20 height 15
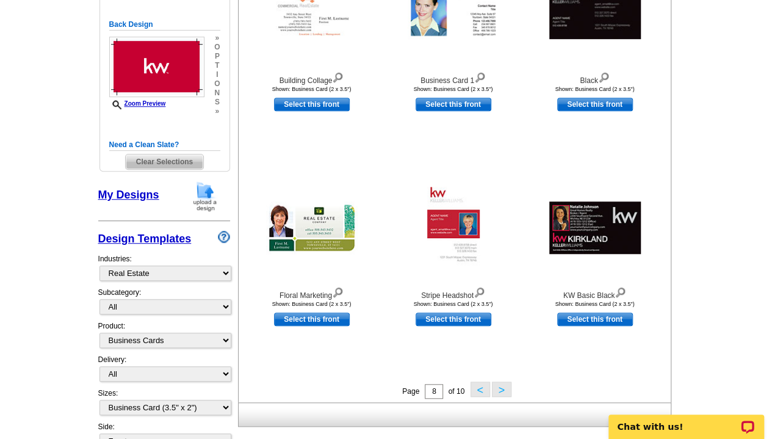
scroll to position [333, 0]
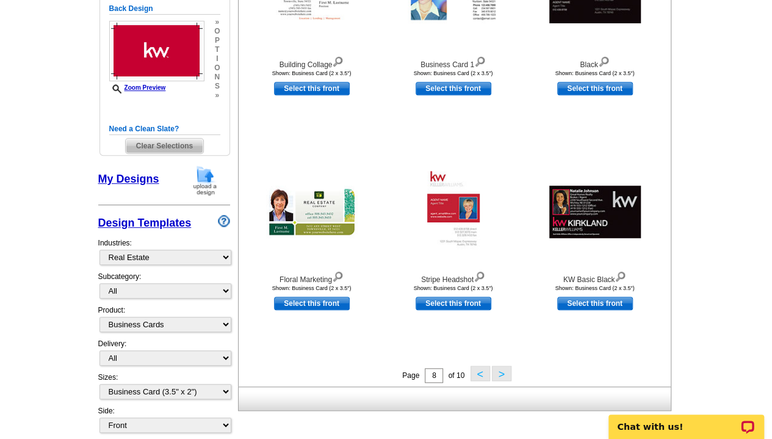
click at [506, 372] on button ">" at bounding box center [502, 373] width 20 height 15
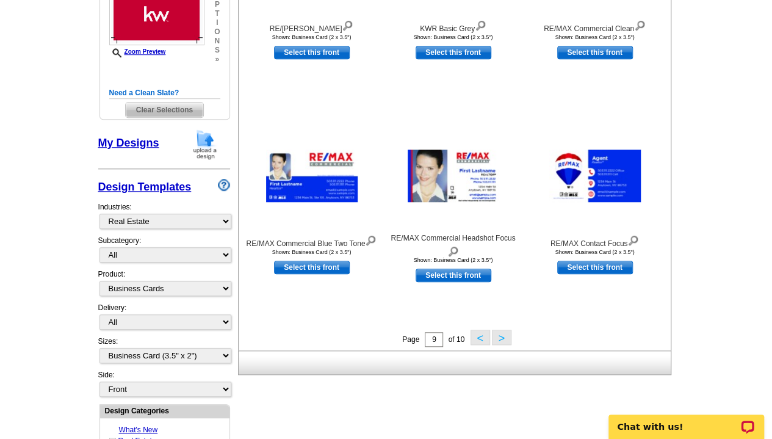
click at [503, 339] on button ">" at bounding box center [502, 337] width 20 height 15
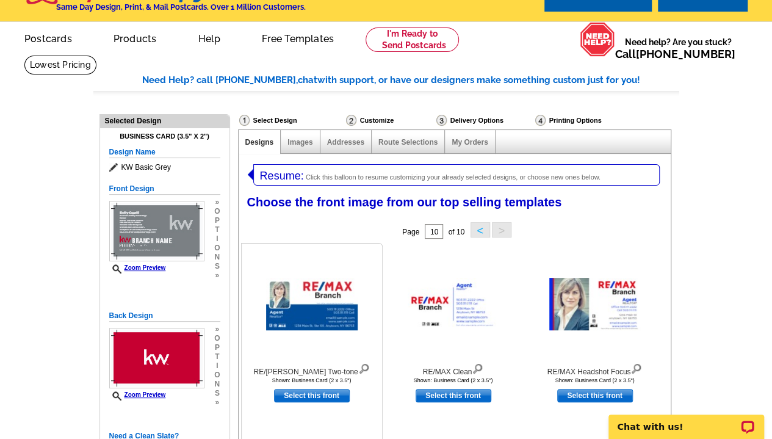
scroll to position [0, 0]
